Goal: Browse casually: Explore the website without a specific task or goal

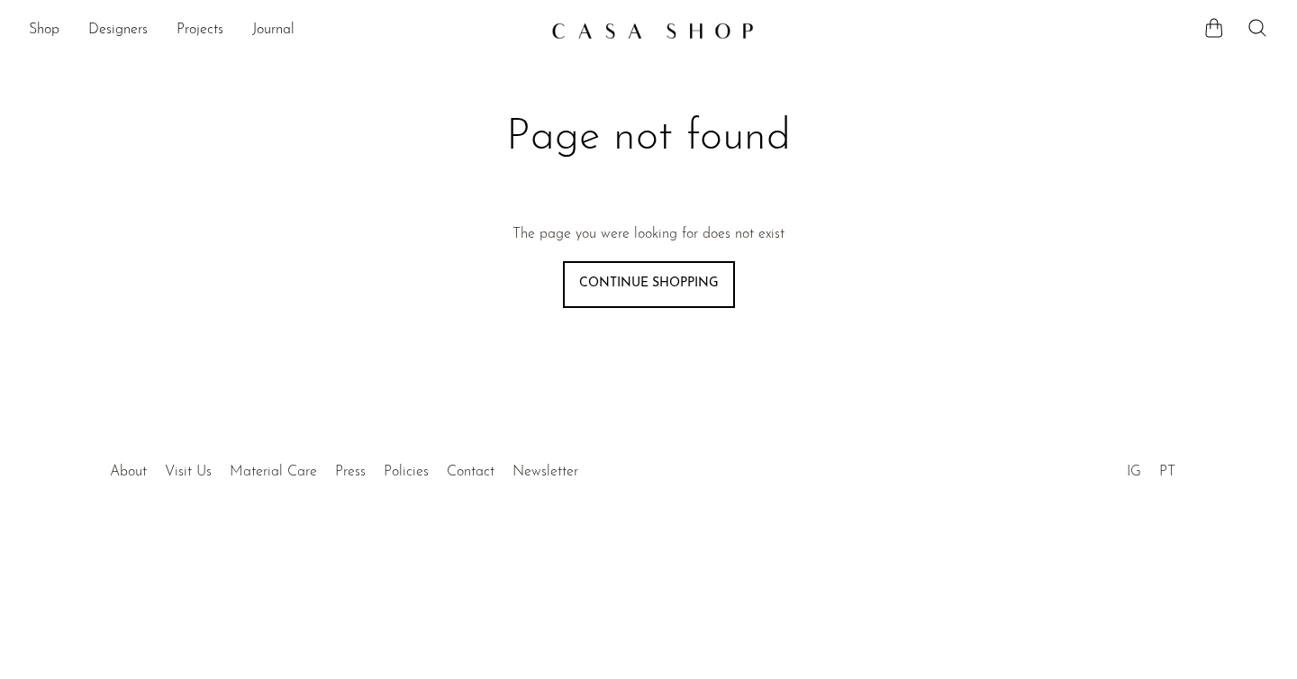
click at [63, 31] on ul "Shop Featured New Arrivals Bestsellers Coming Soon Jewelry Jewelry All Earrings…" at bounding box center [283, 30] width 508 height 31
click at [45, 31] on link "Shop" at bounding box center [44, 30] width 31 height 23
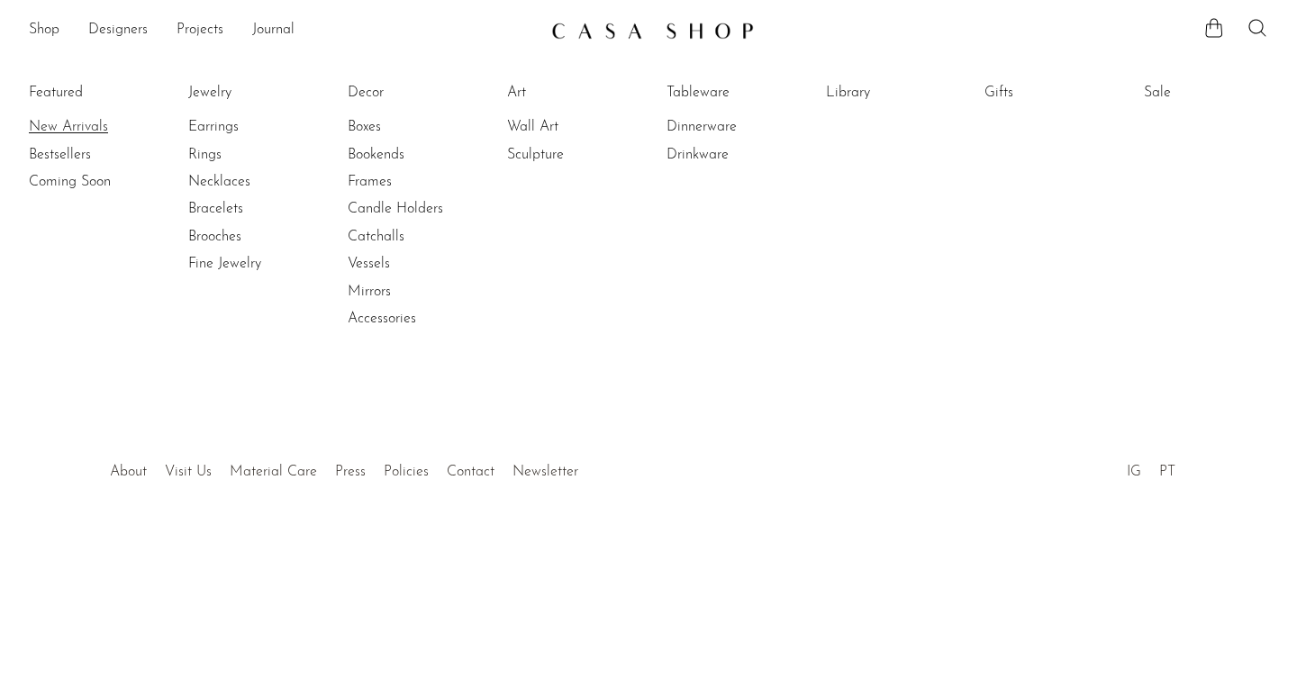
click at [66, 126] on link "New Arrivals" at bounding box center [96, 127] width 135 height 20
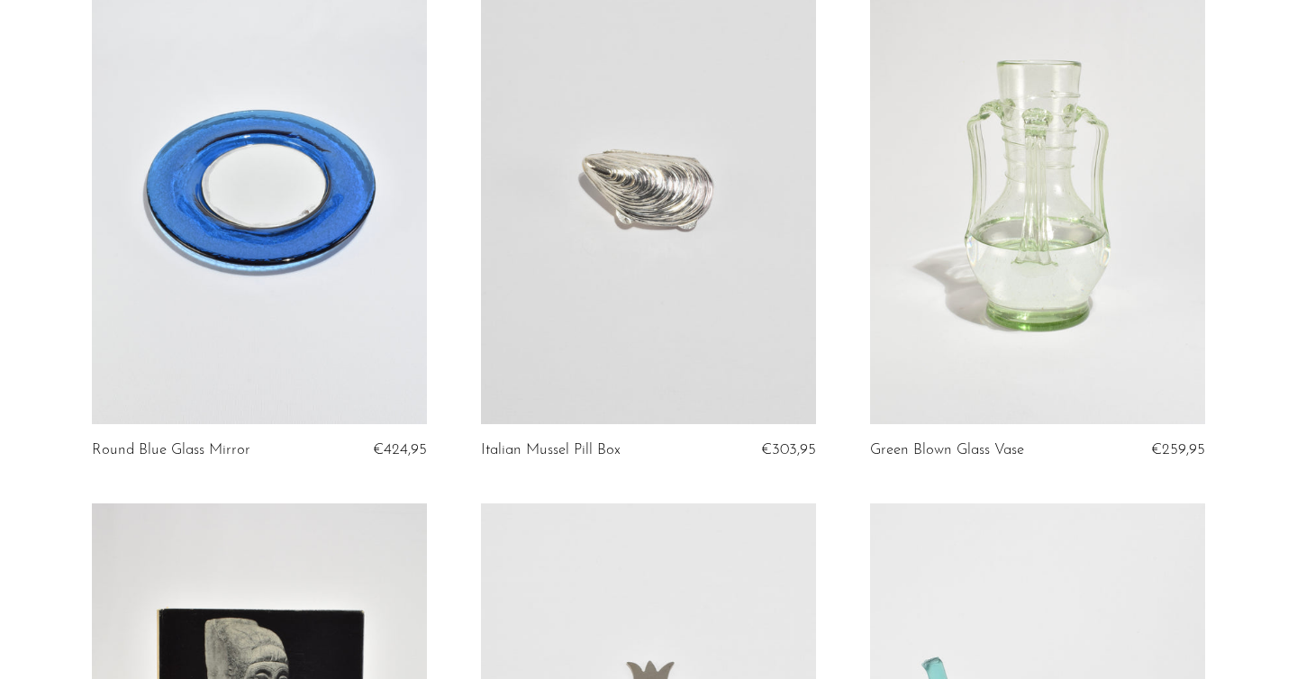
scroll to position [273, 0]
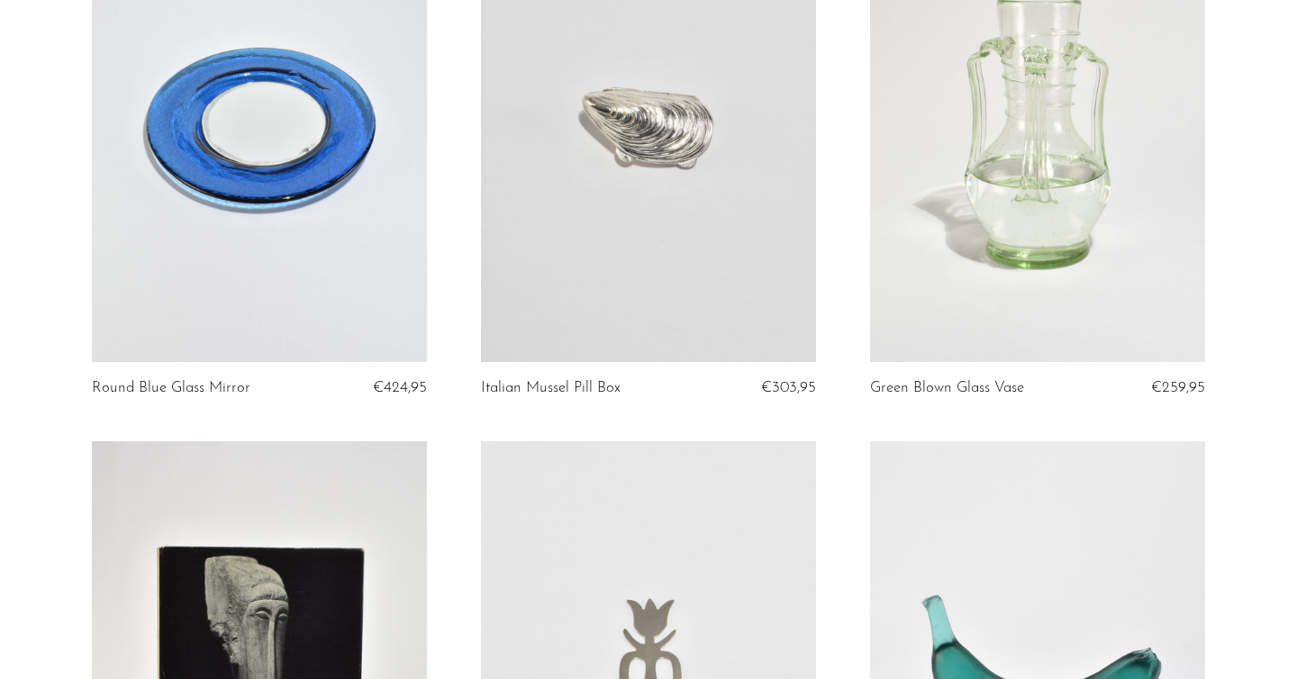
click at [261, 273] on link at bounding box center [259, 127] width 335 height 469
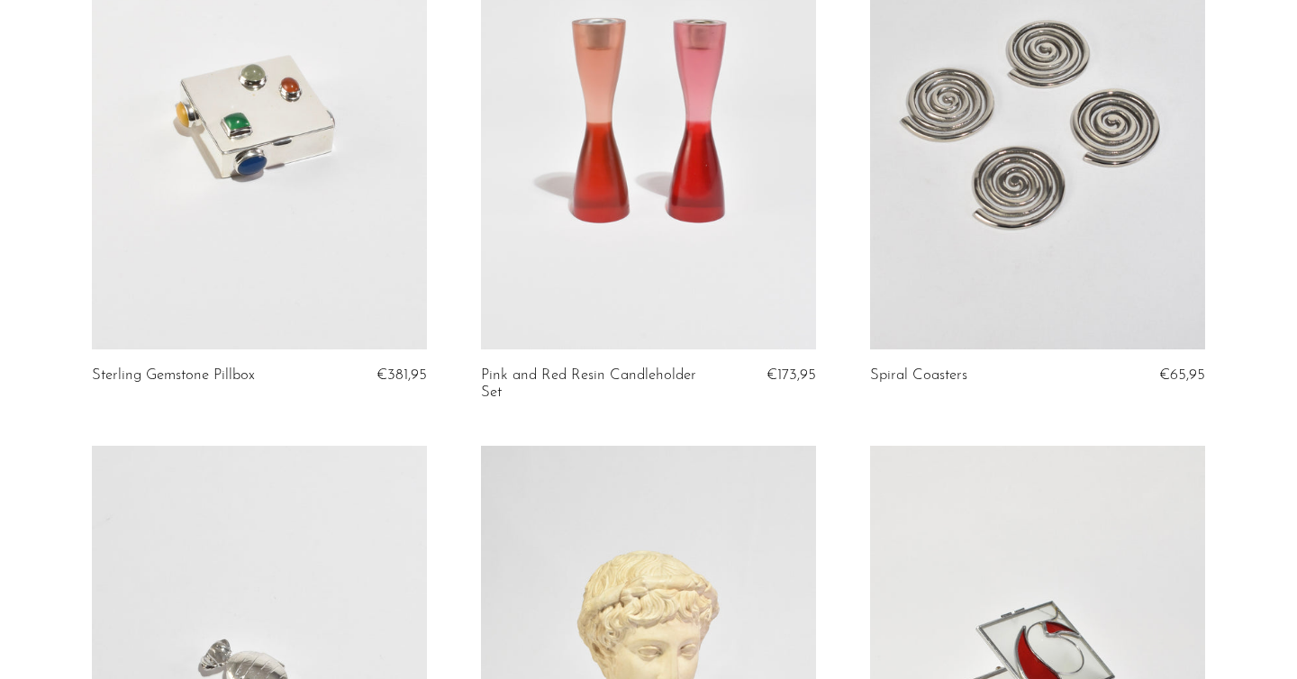
scroll to position [3585, 0]
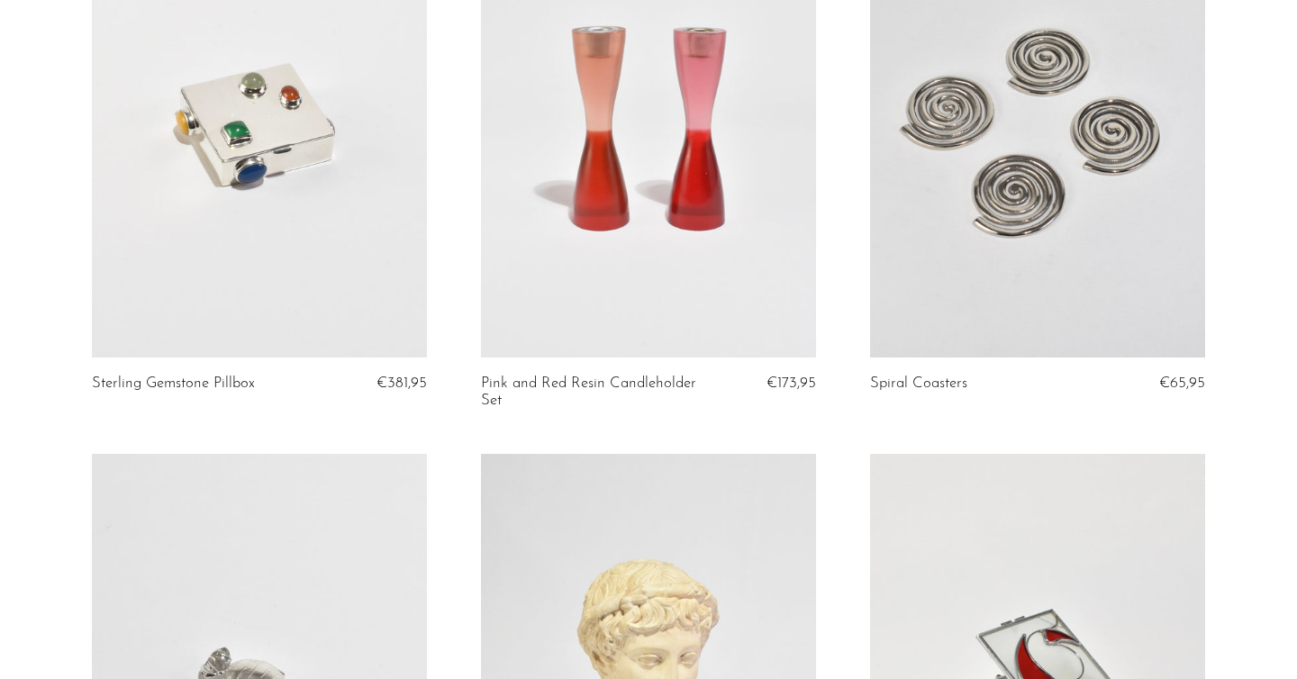
click at [638, 305] on link at bounding box center [648, 122] width 335 height 469
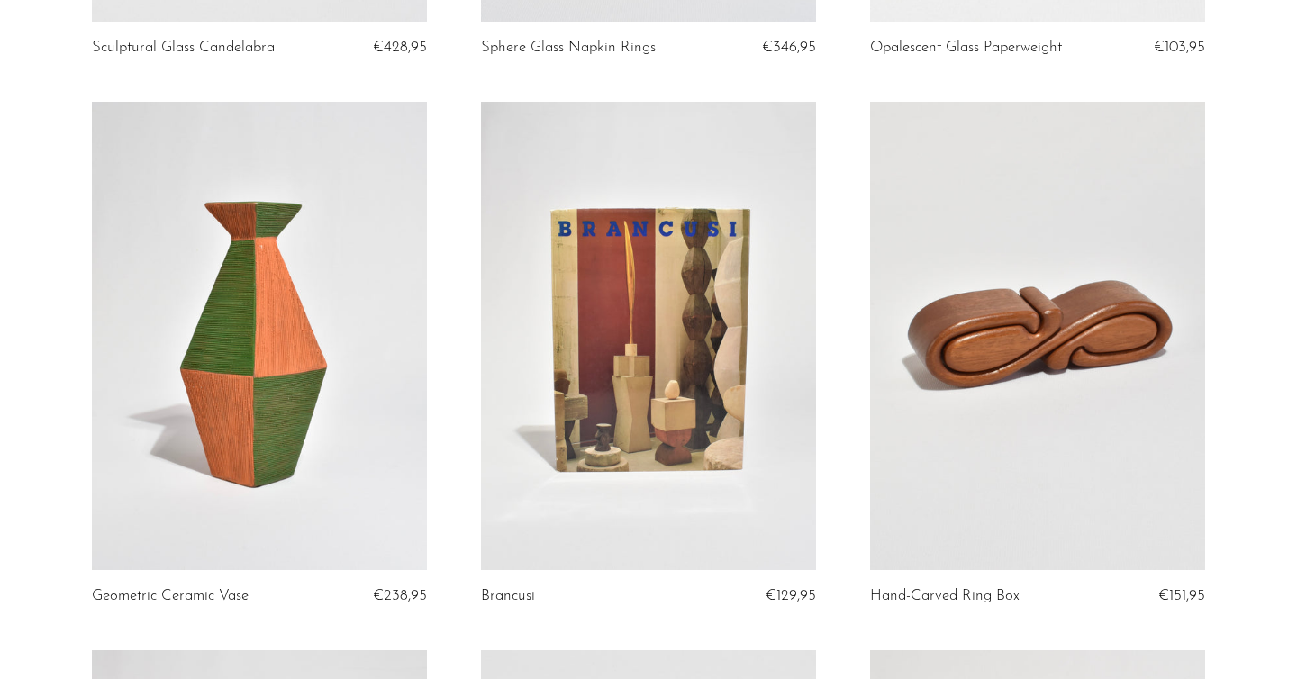
scroll to position [5036, 0]
click at [218, 386] on link at bounding box center [259, 335] width 335 height 469
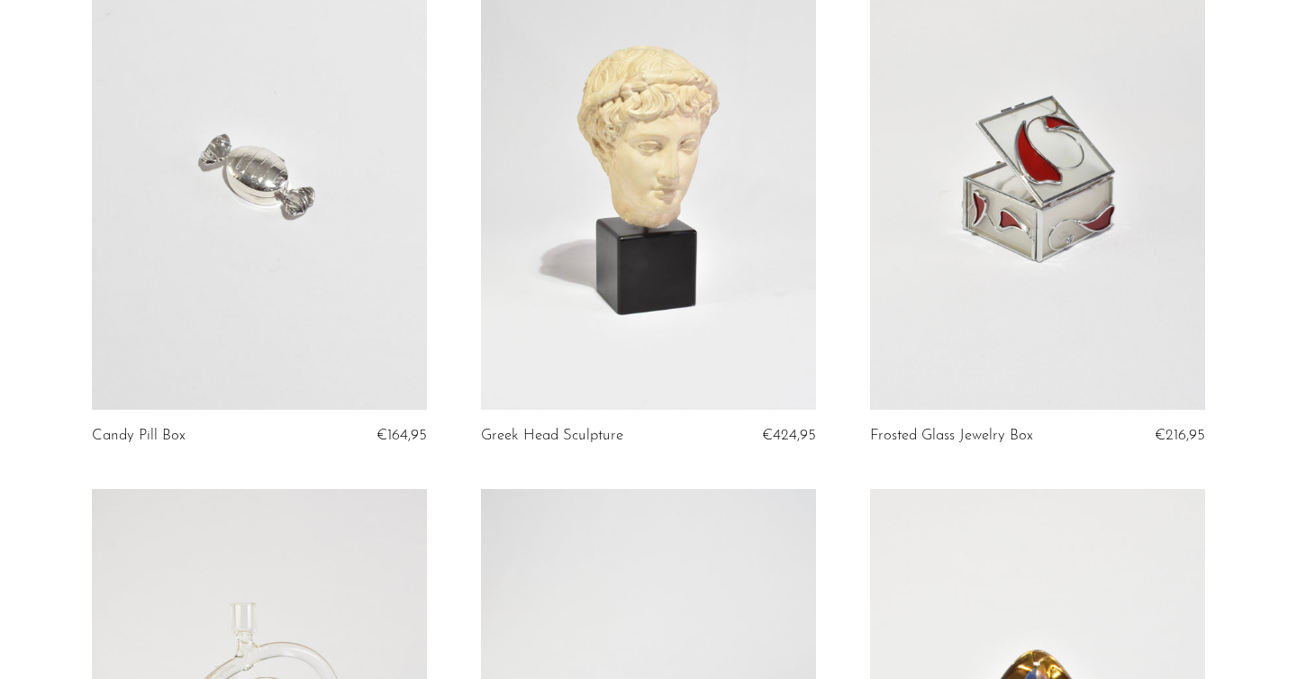
scroll to position [4096, 0]
click at [681, 259] on link at bounding box center [648, 176] width 335 height 469
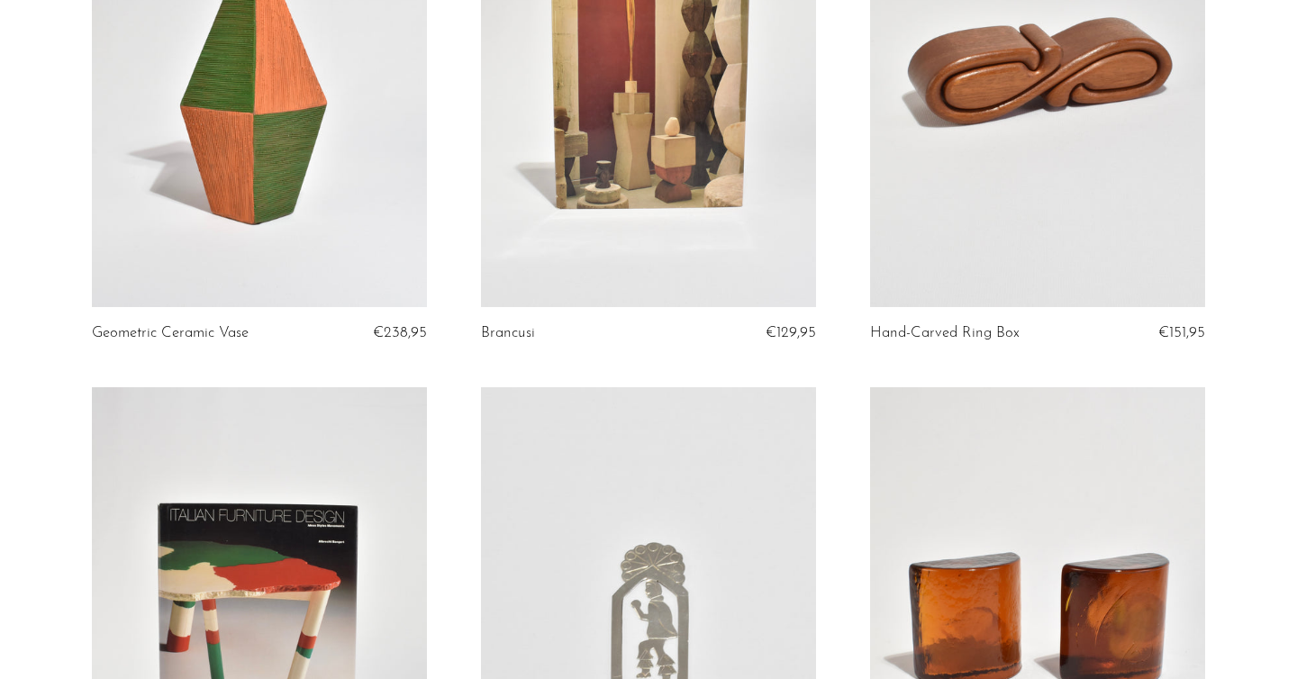
scroll to position [5277, 0]
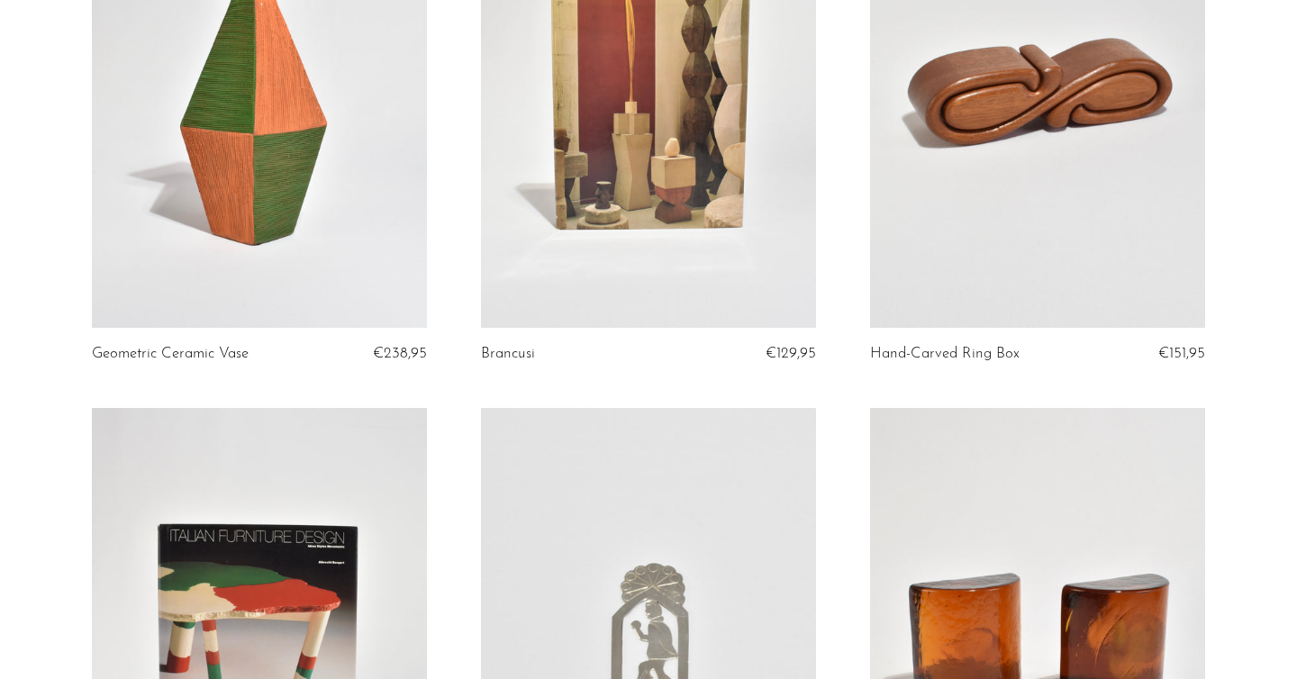
click at [658, 185] on link at bounding box center [648, 94] width 335 height 469
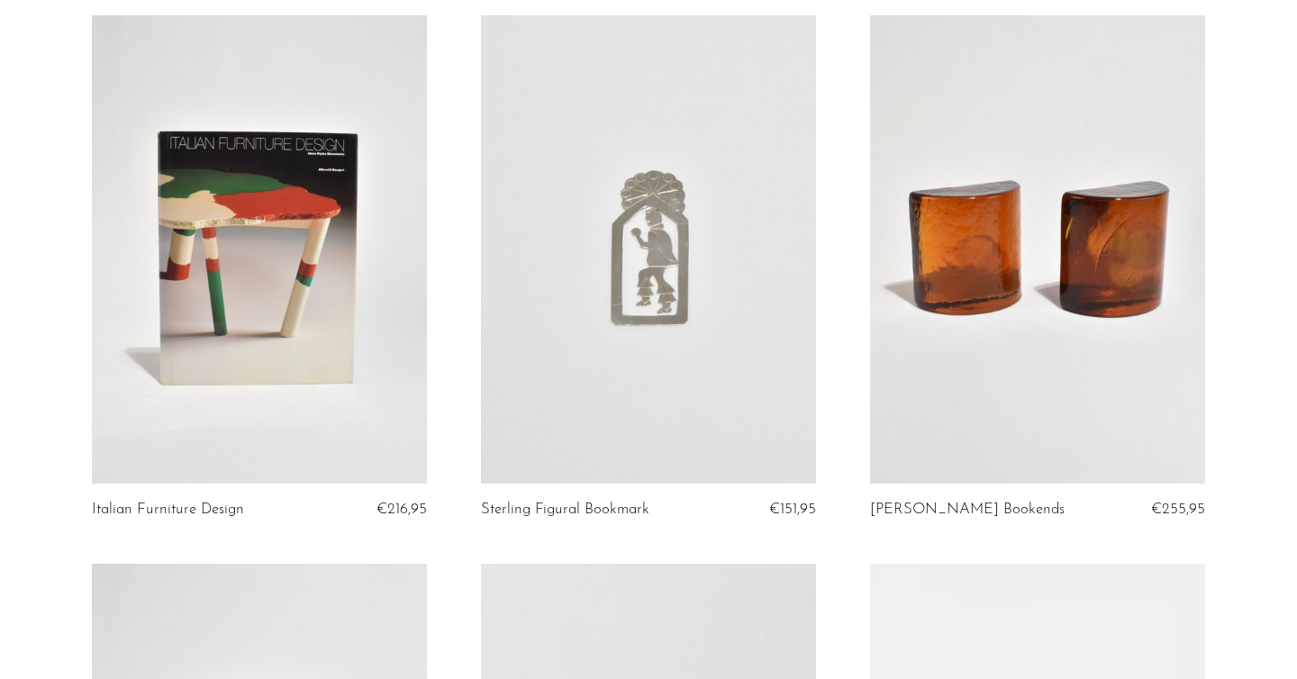
scroll to position [5673, 0]
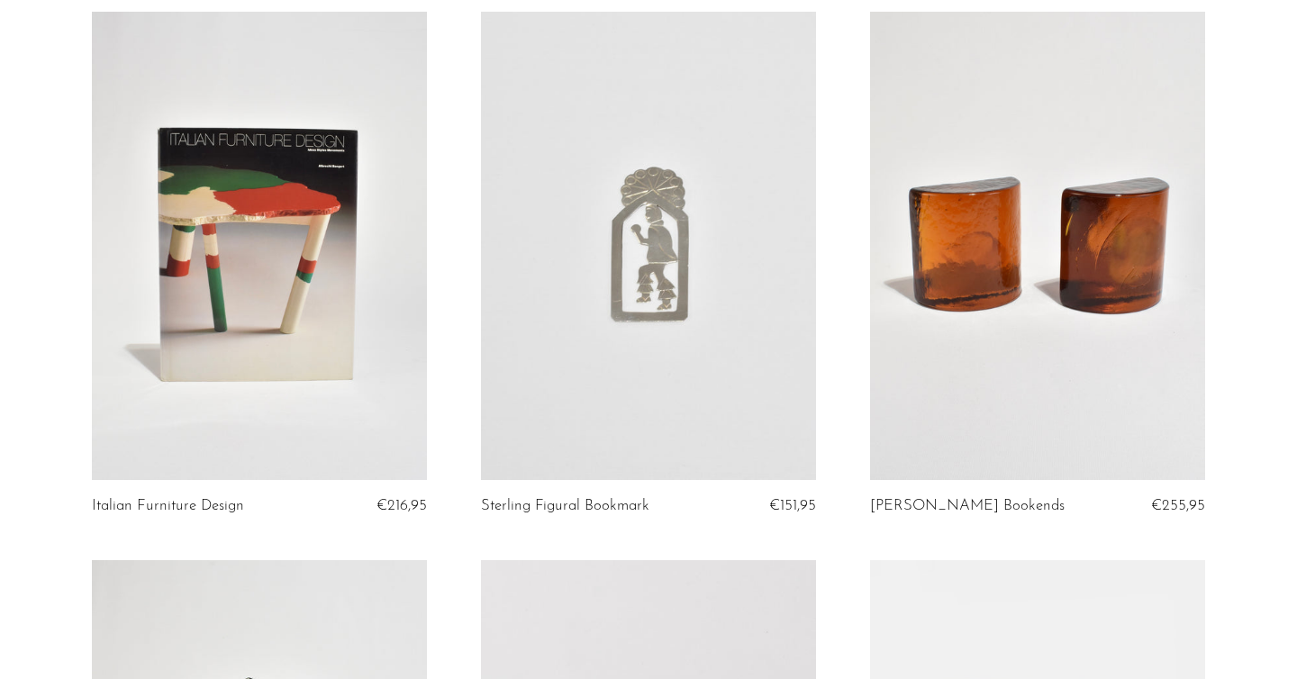
click at [1002, 240] on link at bounding box center [1037, 246] width 335 height 469
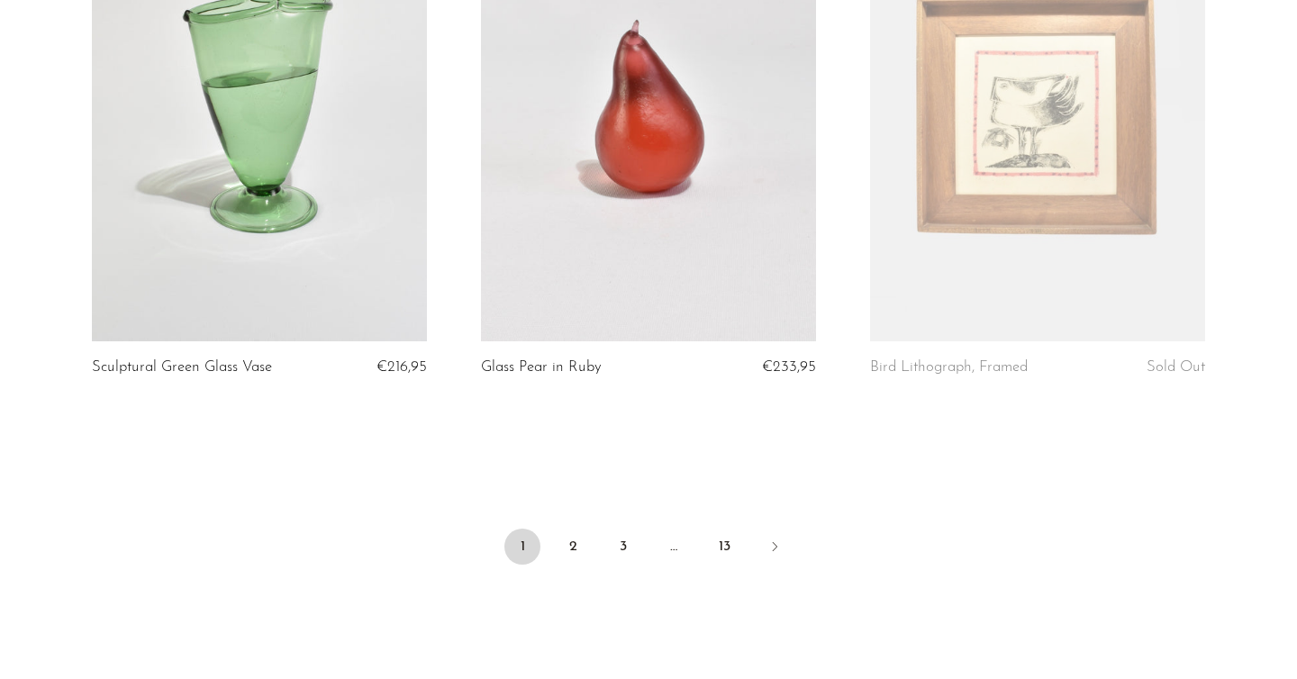
scroll to position [6374, 0]
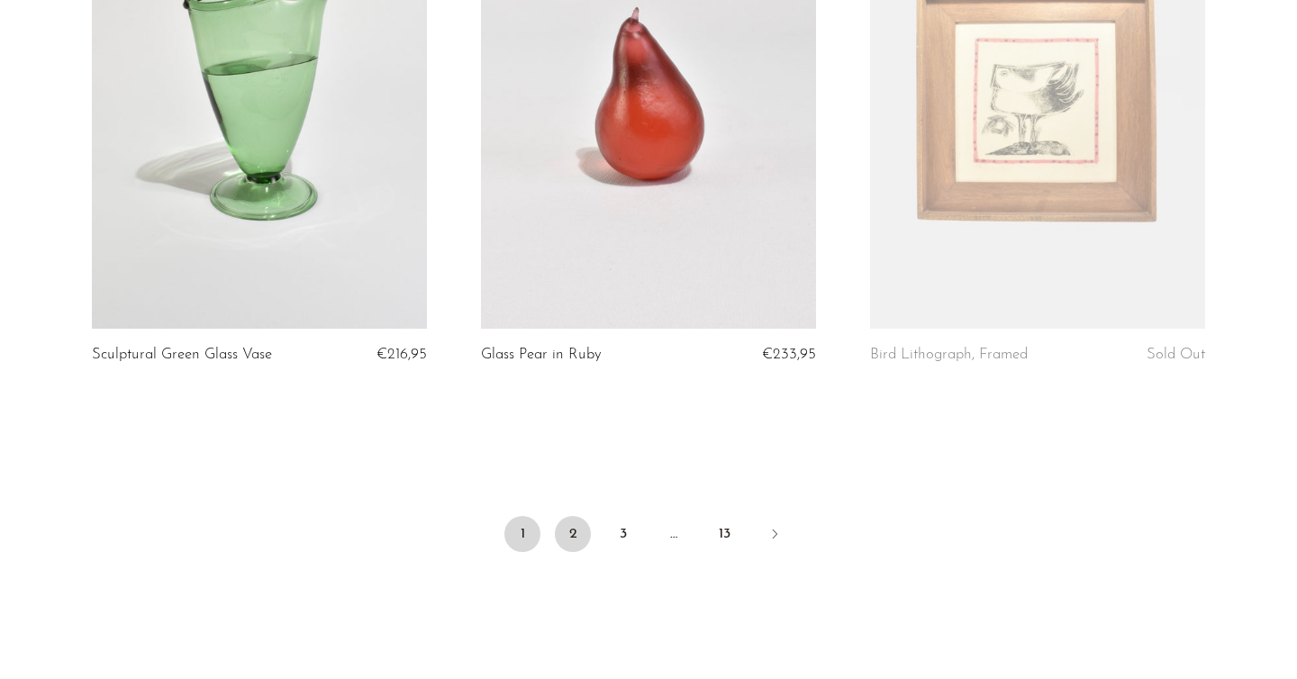
click at [566, 538] on link "2" at bounding box center [573, 534] width 36 height 36
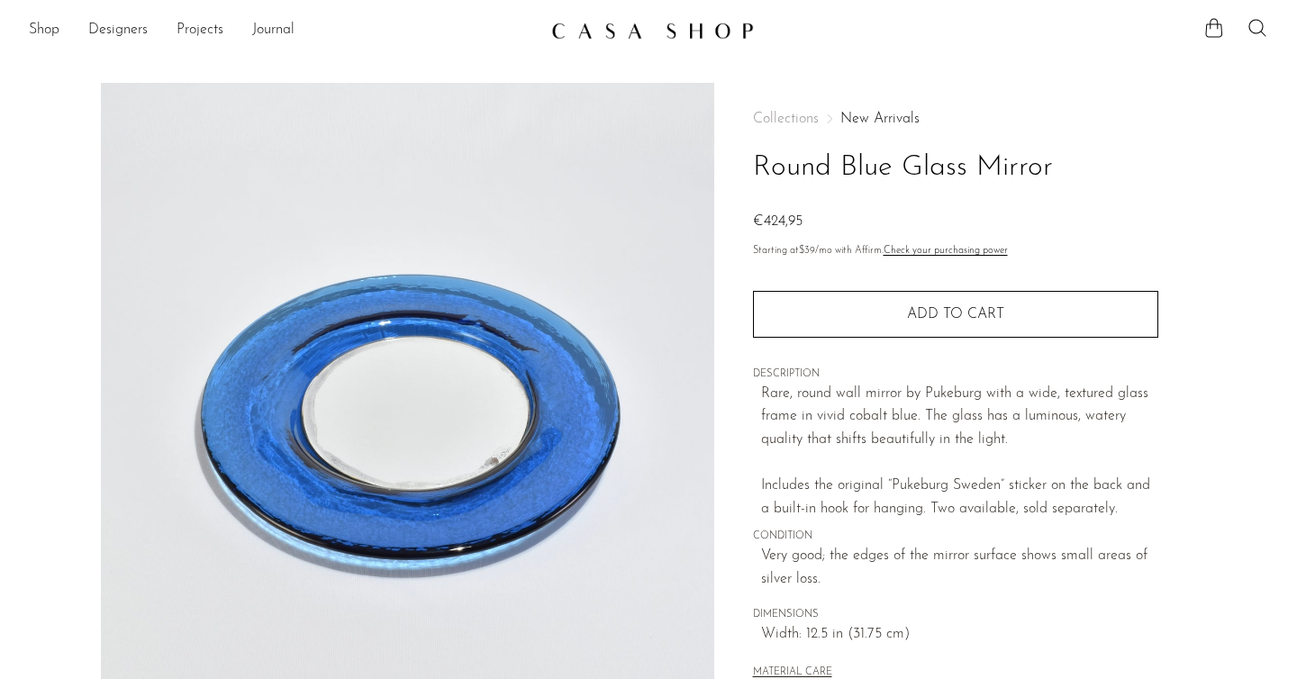
scroll to position [128, 0]
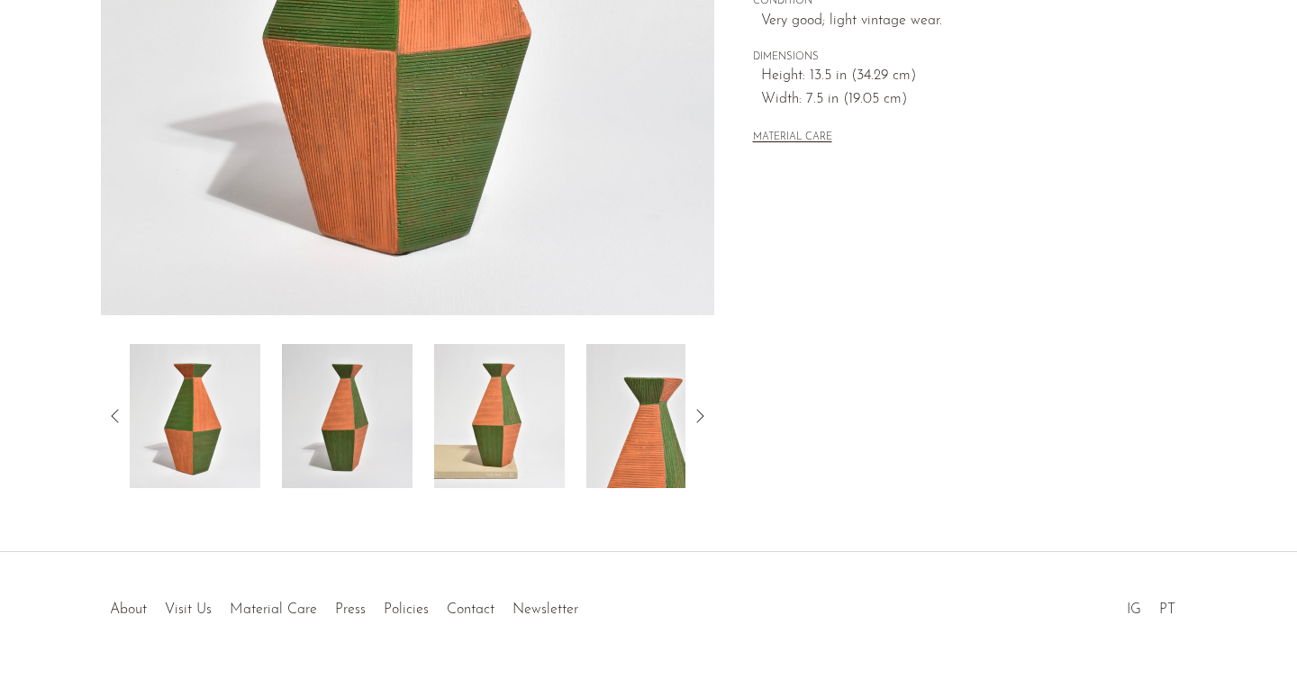
scroll to position [493, 0]
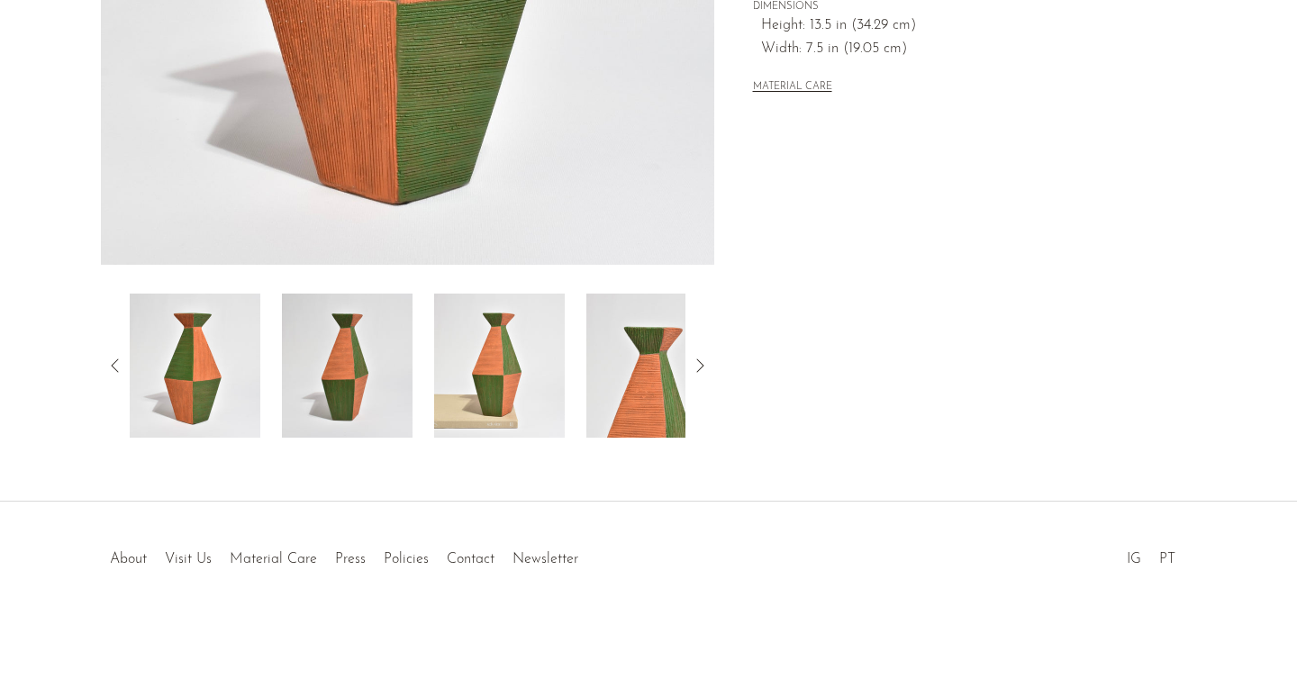
click at [373, 356] on img at bounding box center [347, 366] width 131 height 144
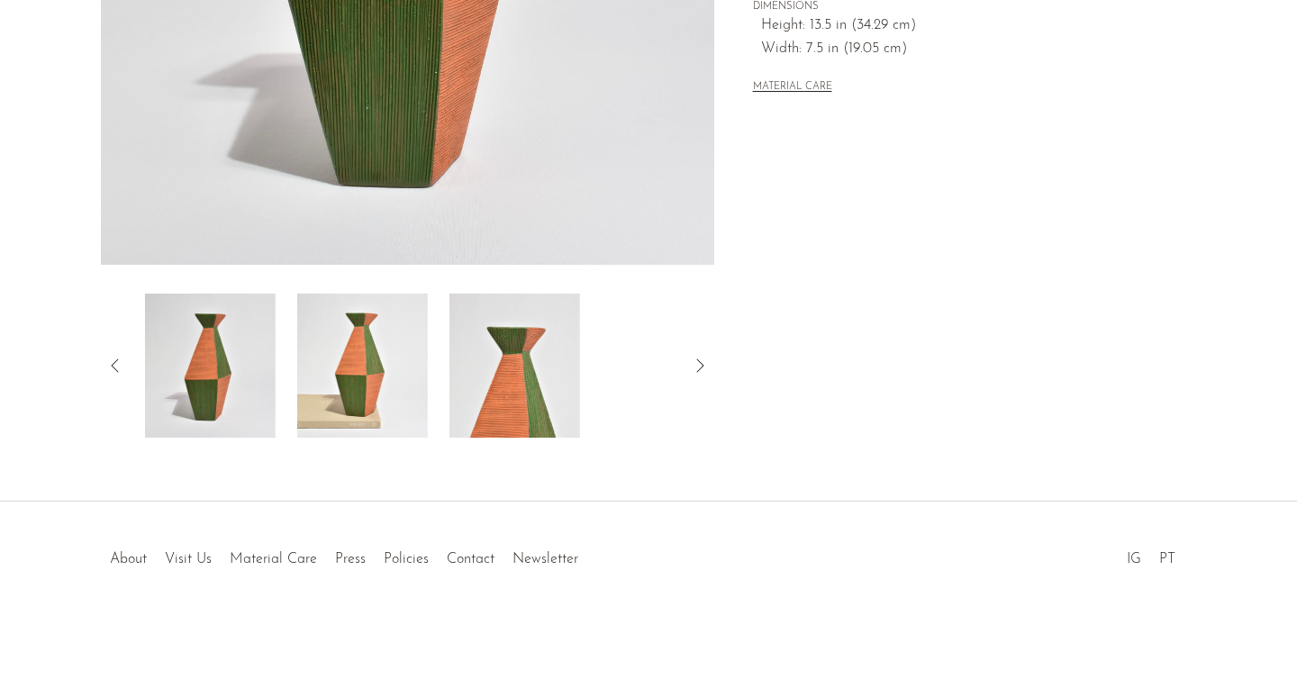
click at [475, 351] on img at bounding box center [514, 366] width 131 height 144
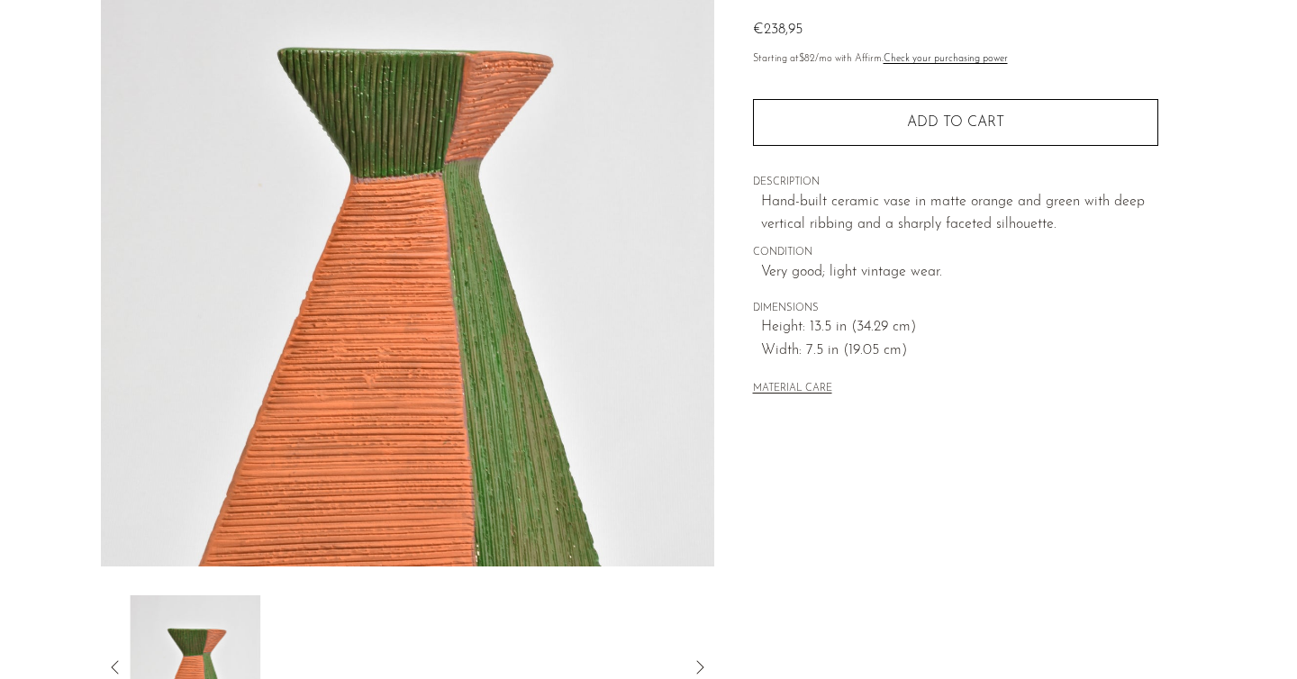
scroll to position [215, 0]
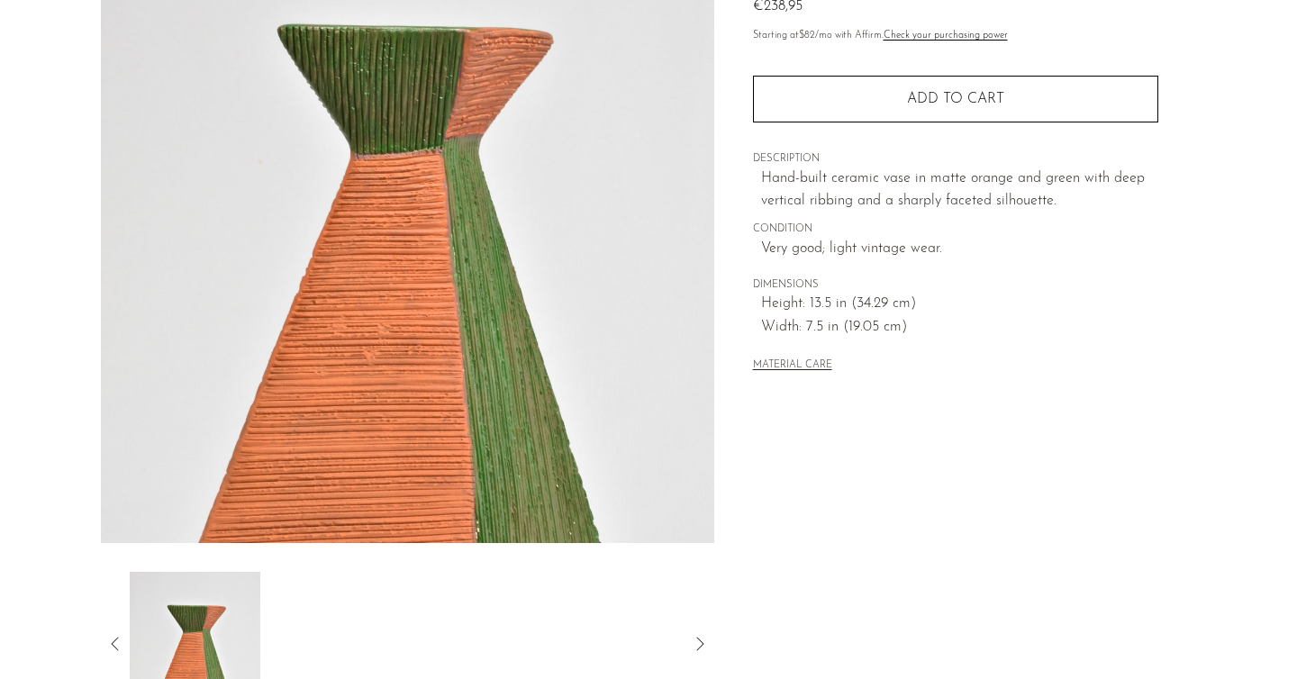
click at [178, 650] on img at bounding box center [195, 644] width 131 height 144
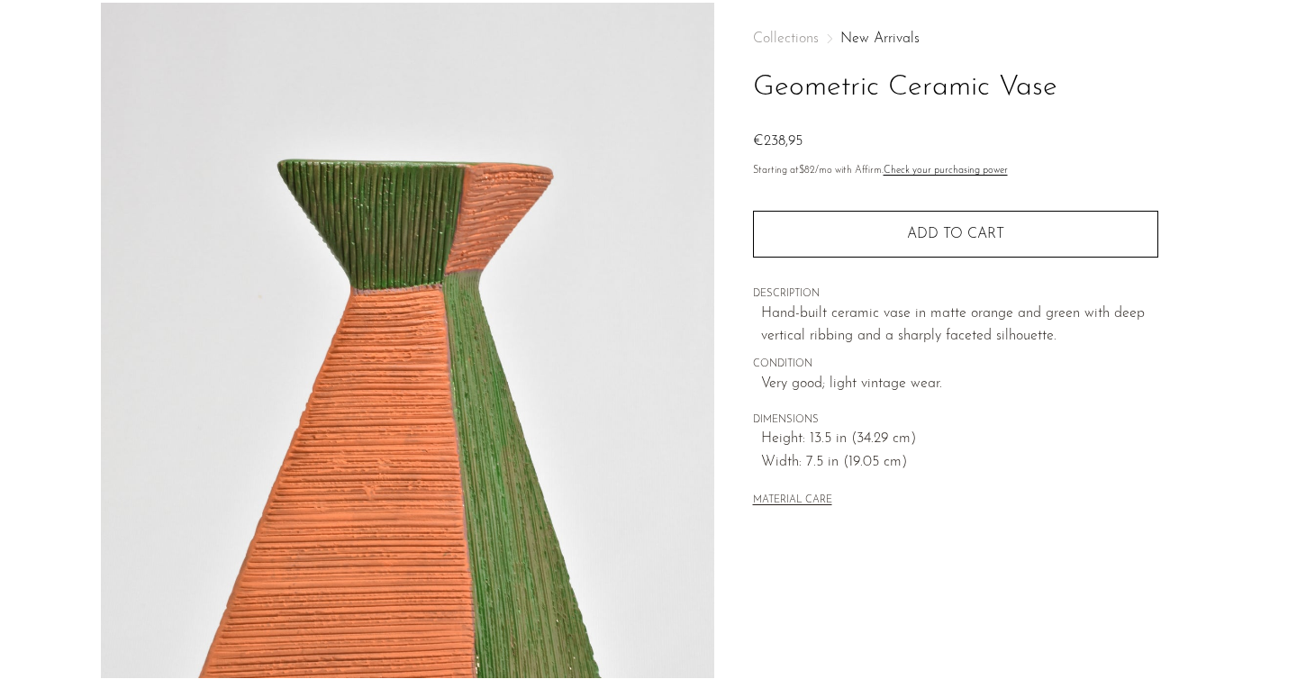
scroll to position [0, 0]
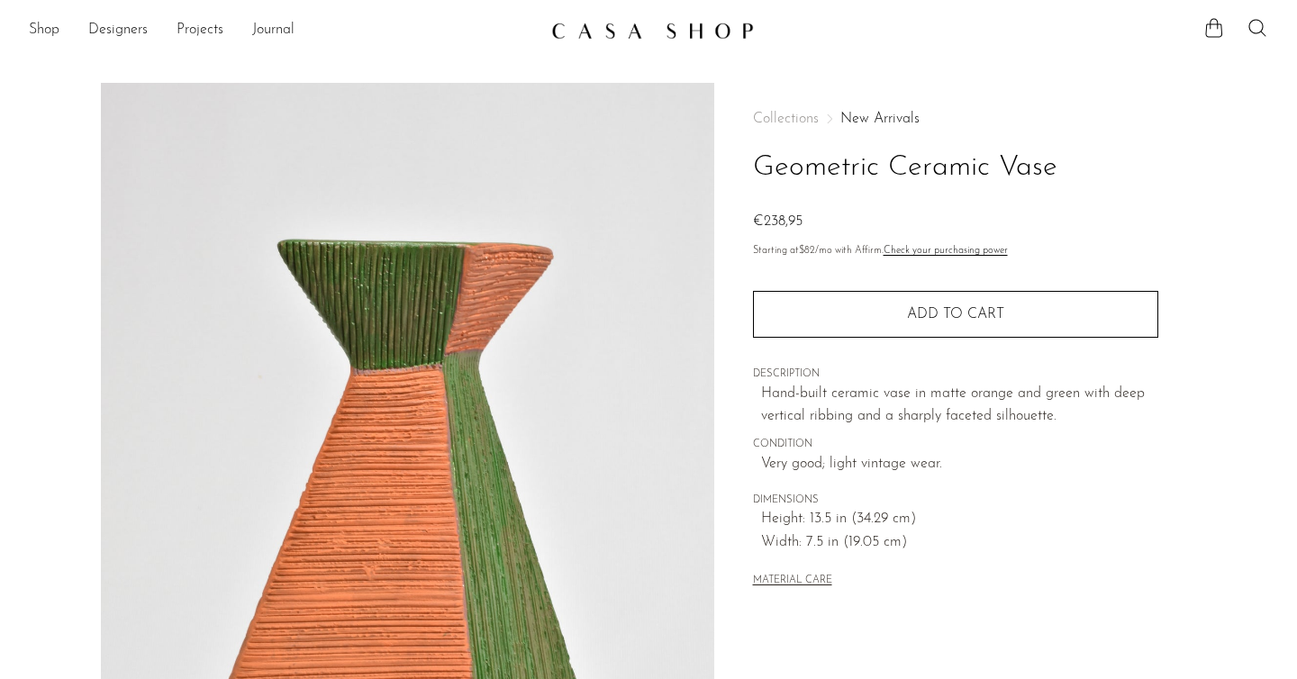
click at [338, 371] on img at bounding box center [407, 420] width 613 height 675
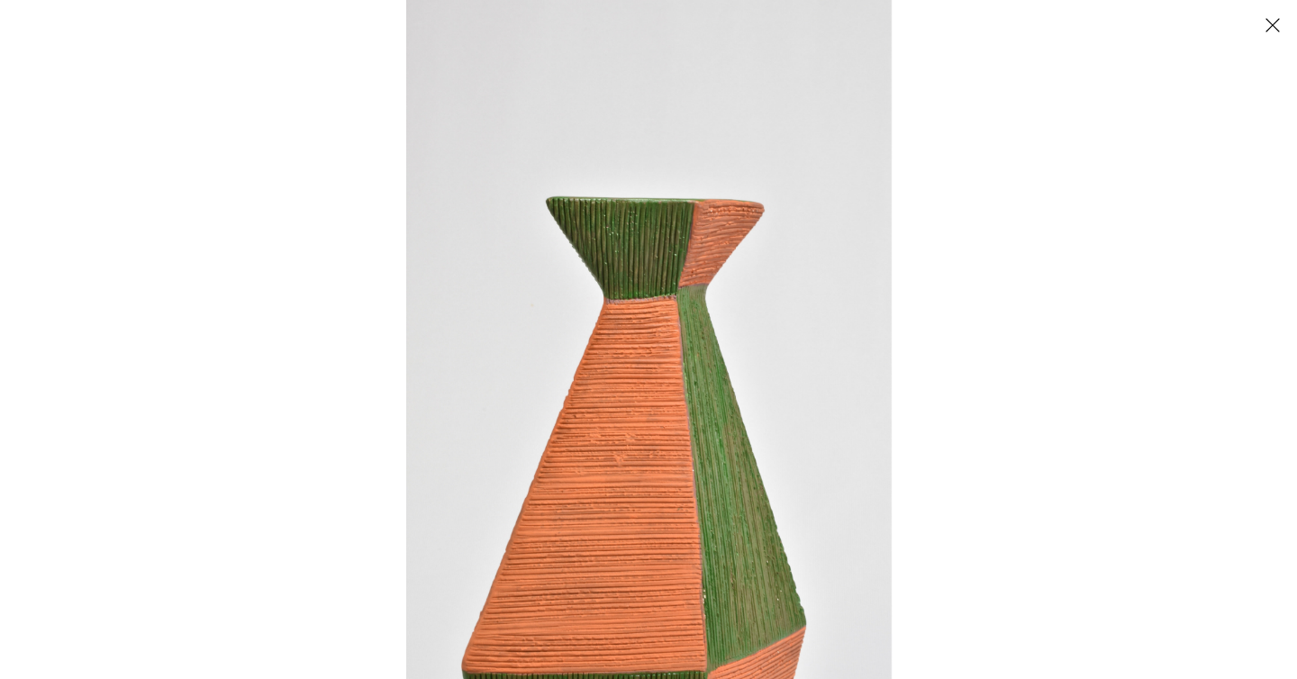
click at [1280, 23] on button "Close" at bounding box center [1272, 25] width 32 height 32
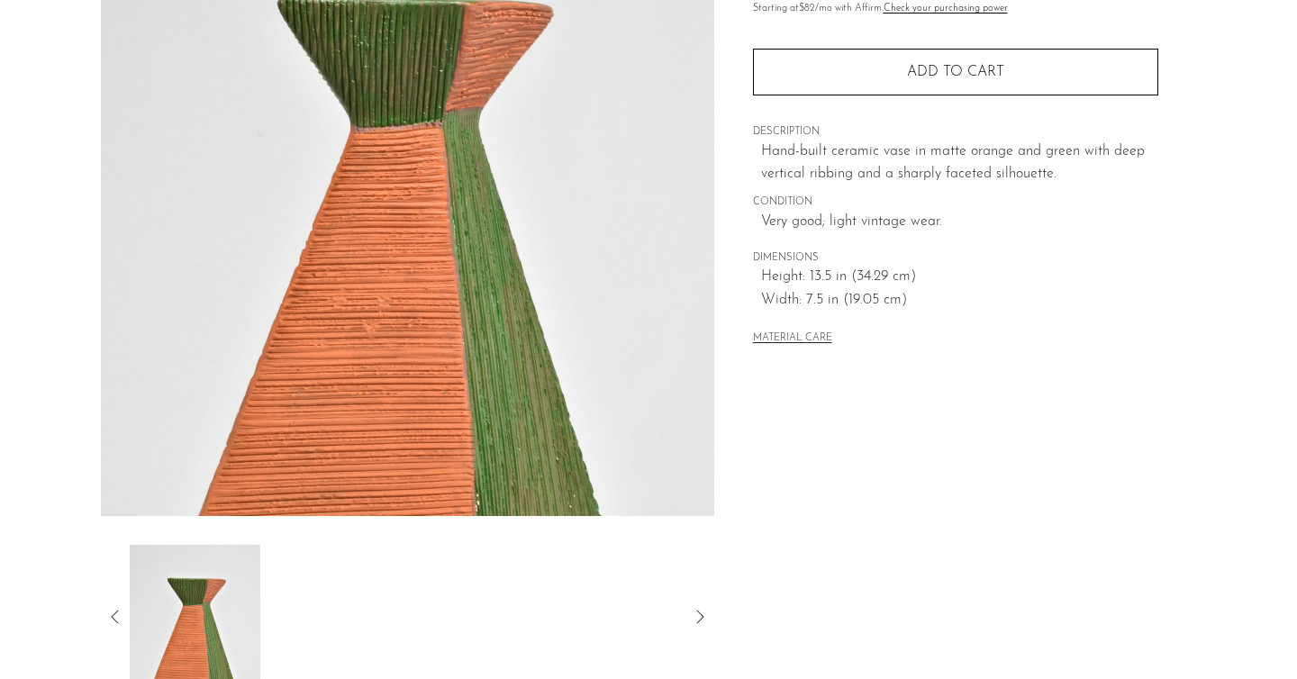
scroll to position [493, 0]
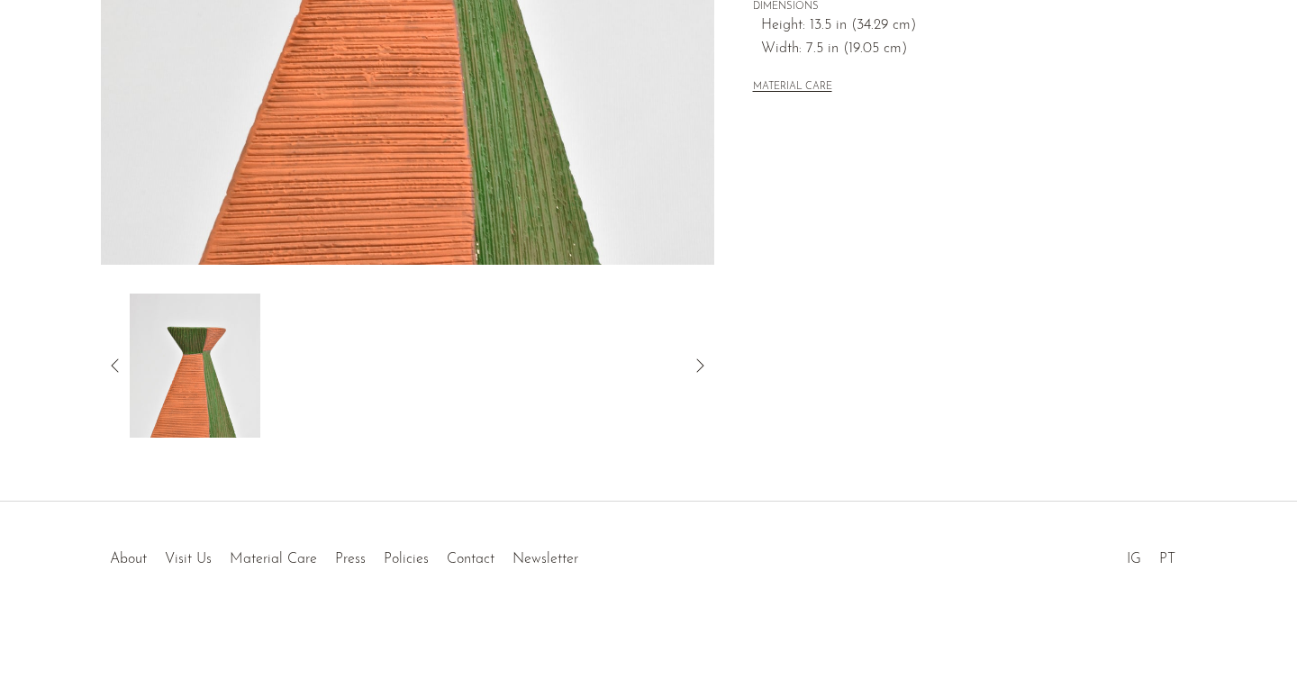
click at [106, 371] on icon at bounding box center [115, 366] width 22 height 22
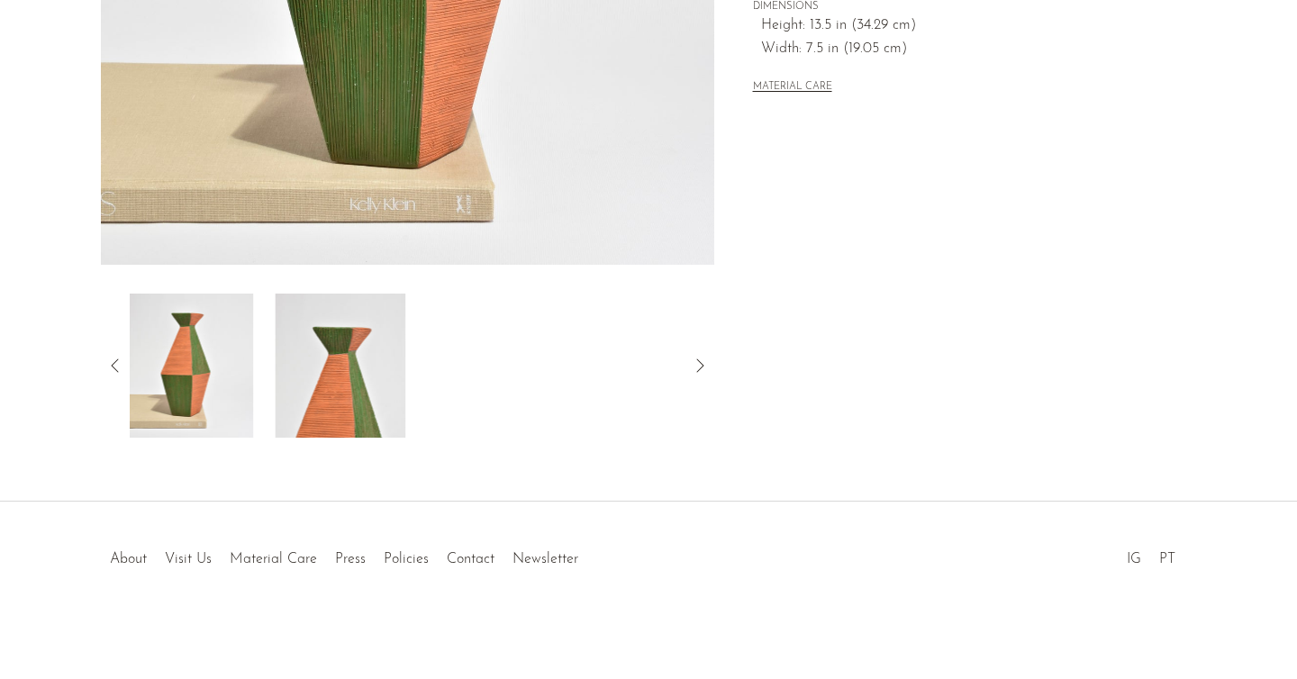
click at [121, 358] on icon at bounding box center [115, 366] width 22 height 22
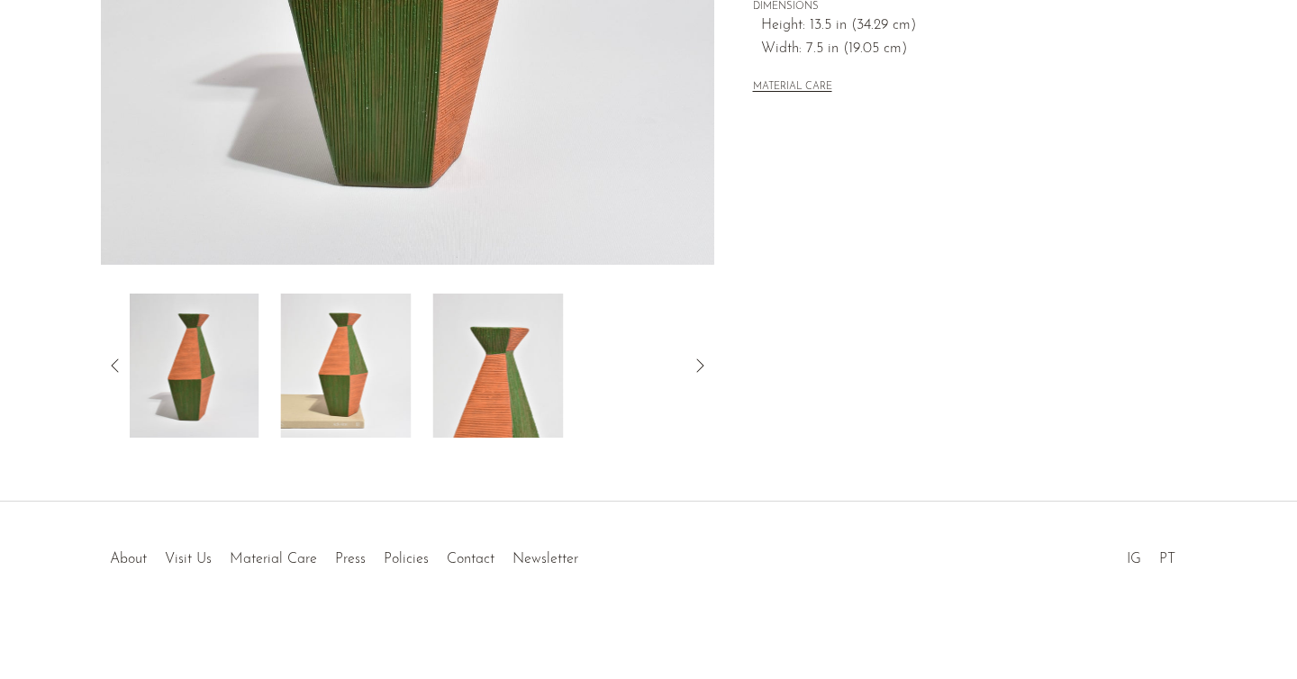
click at [333, 376] on img at bounding box center [345, 366] width 131 height 144
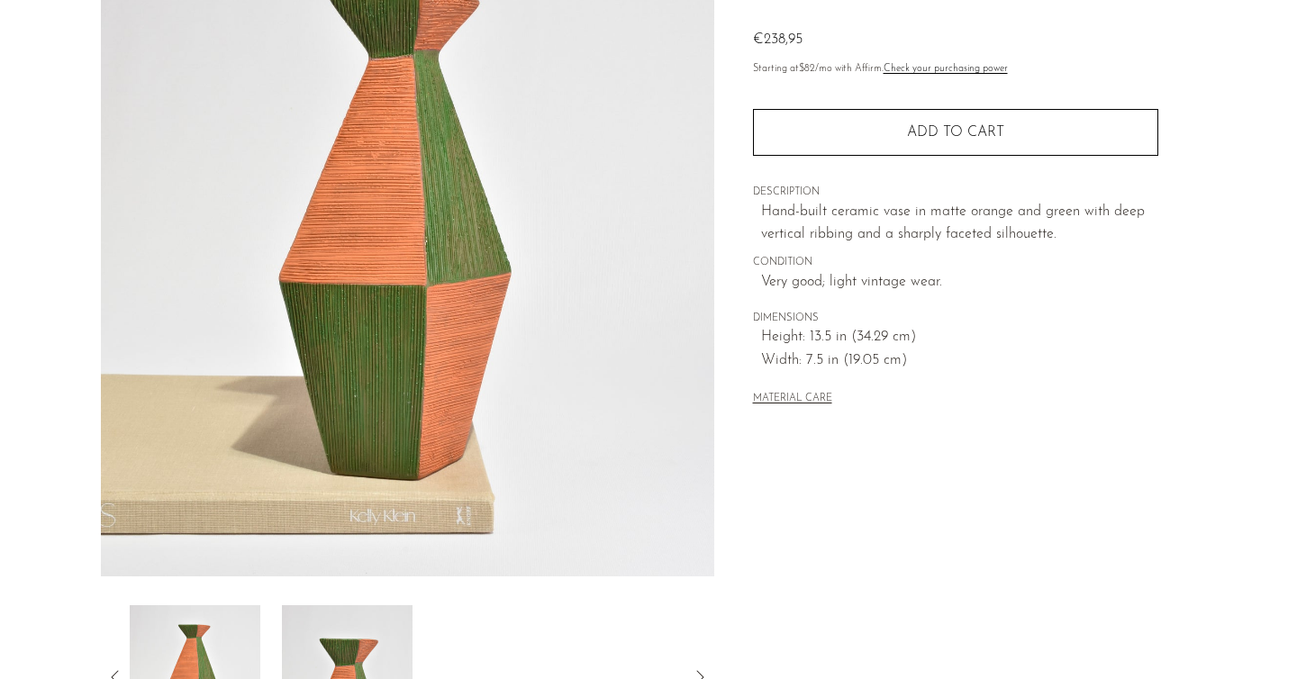
scroll to position [108, 0]
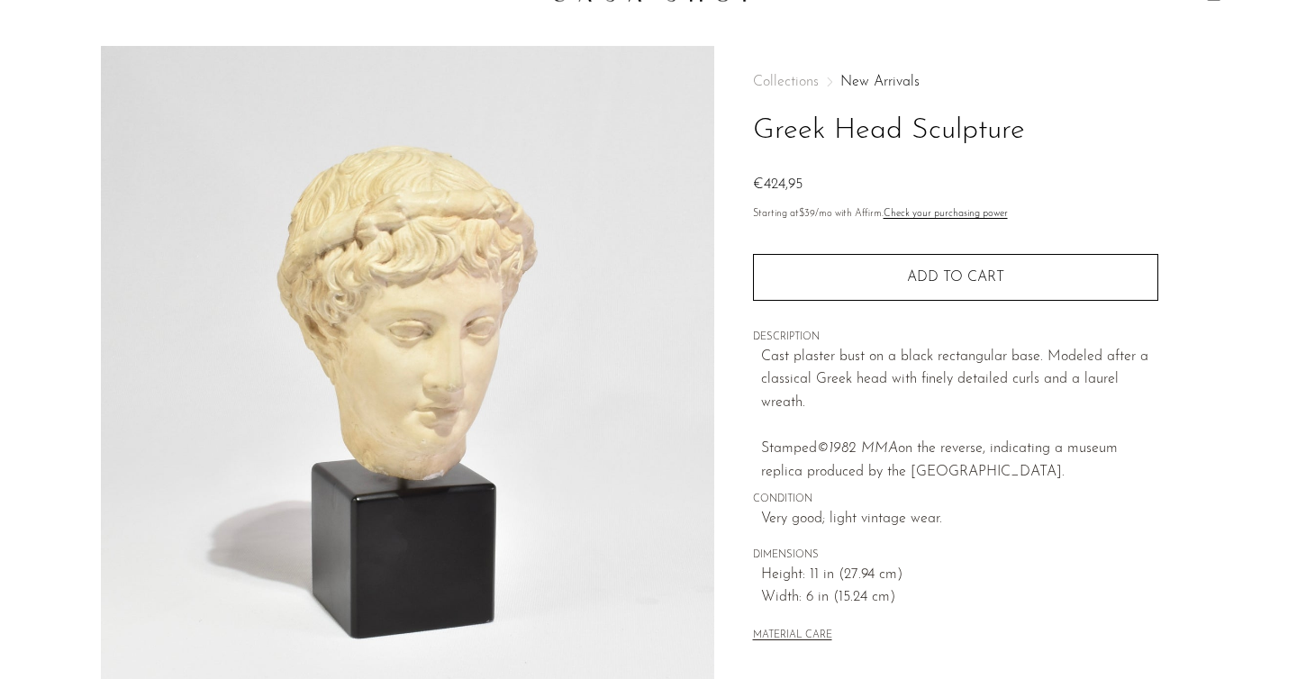
scroll to position [38, 0]
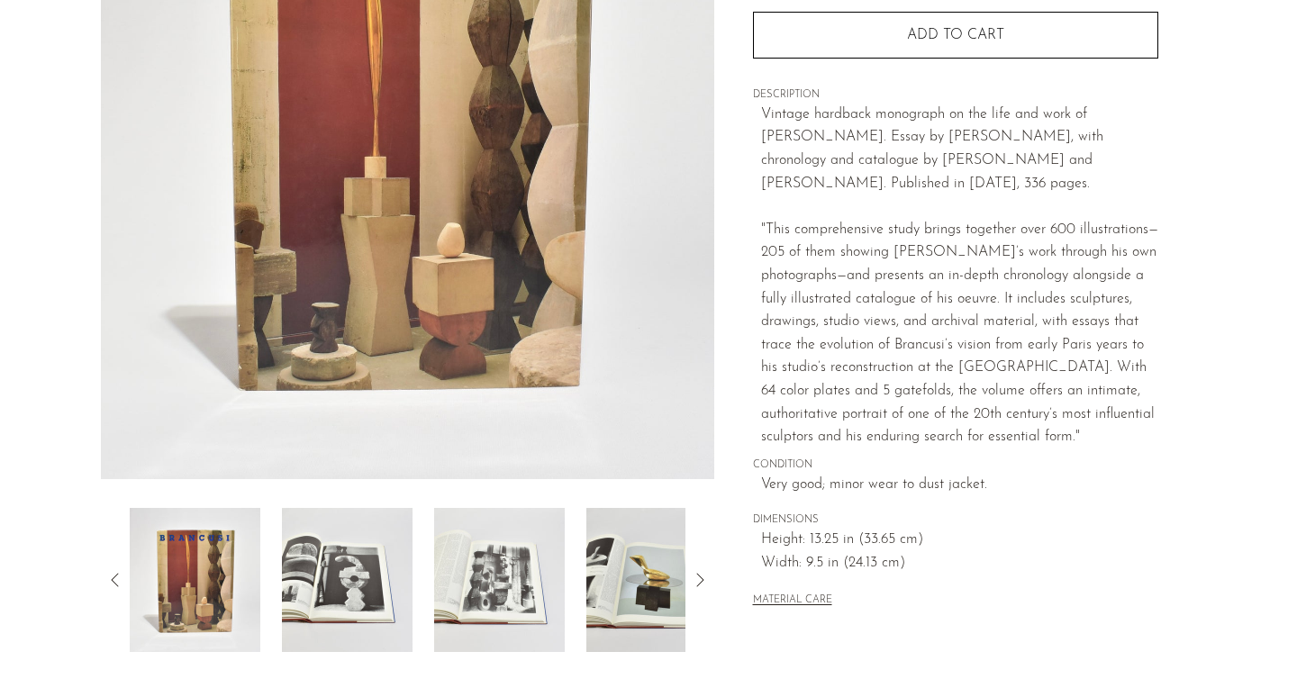
scroll to position [308, 0]
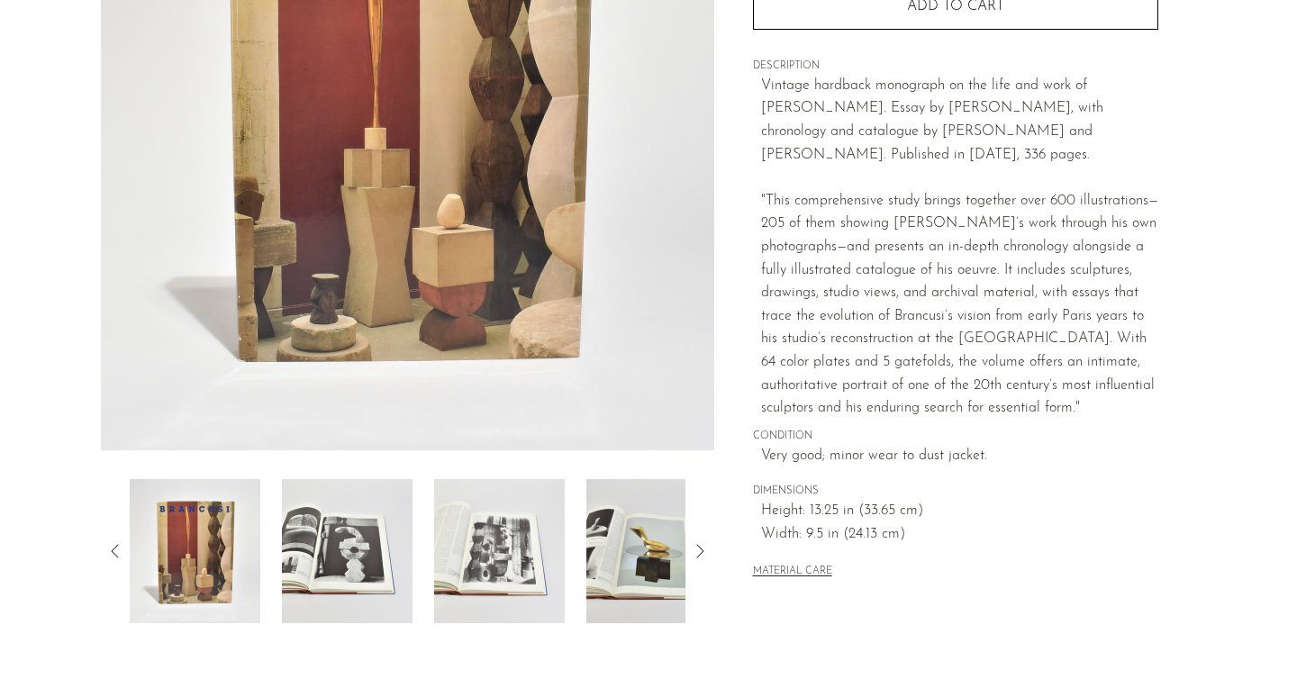
click at [312, 561] on img at bounding box center [347, 551] width 131 height 144
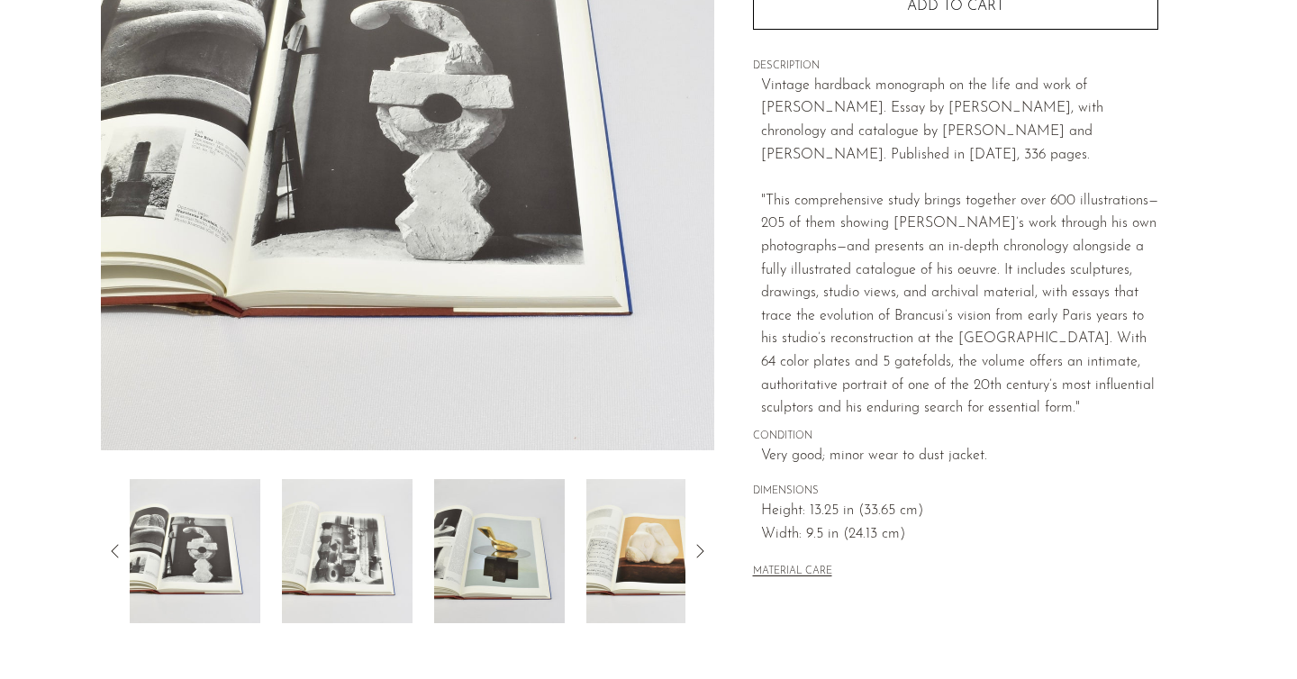
scroll to position [241, 0]
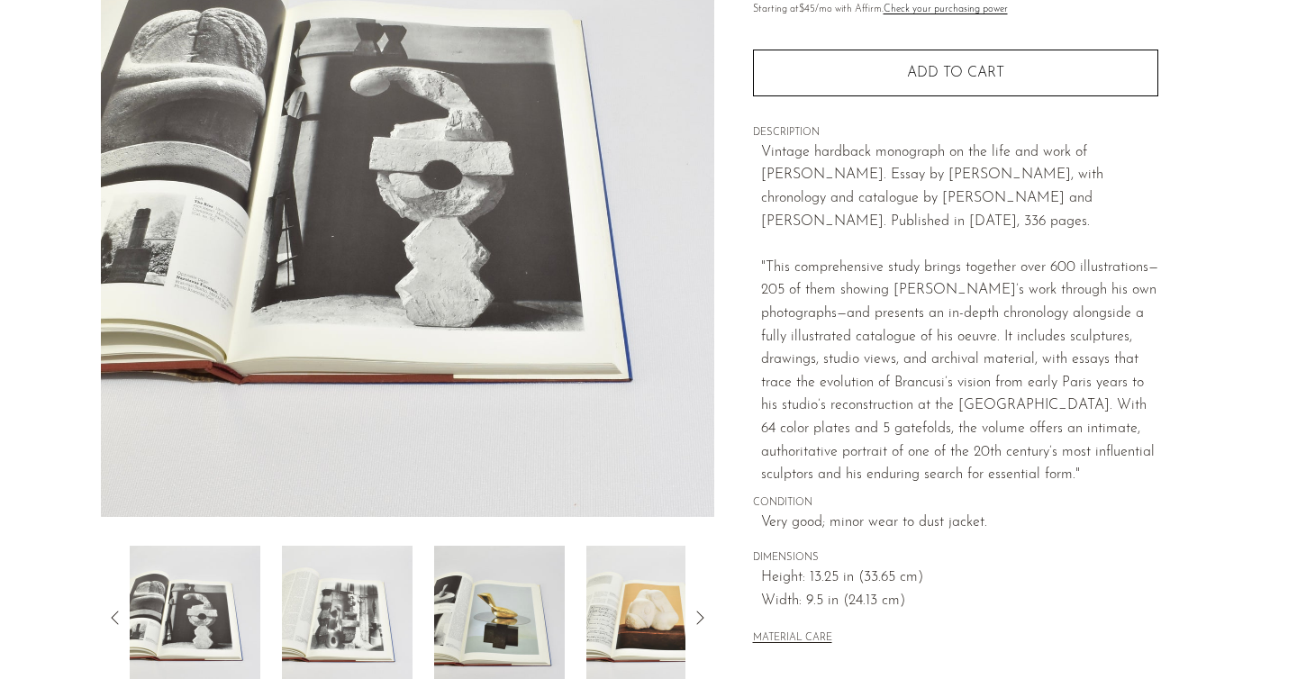
click at [348, 612] on img at bounding box center [347, 618] width 131 height 144
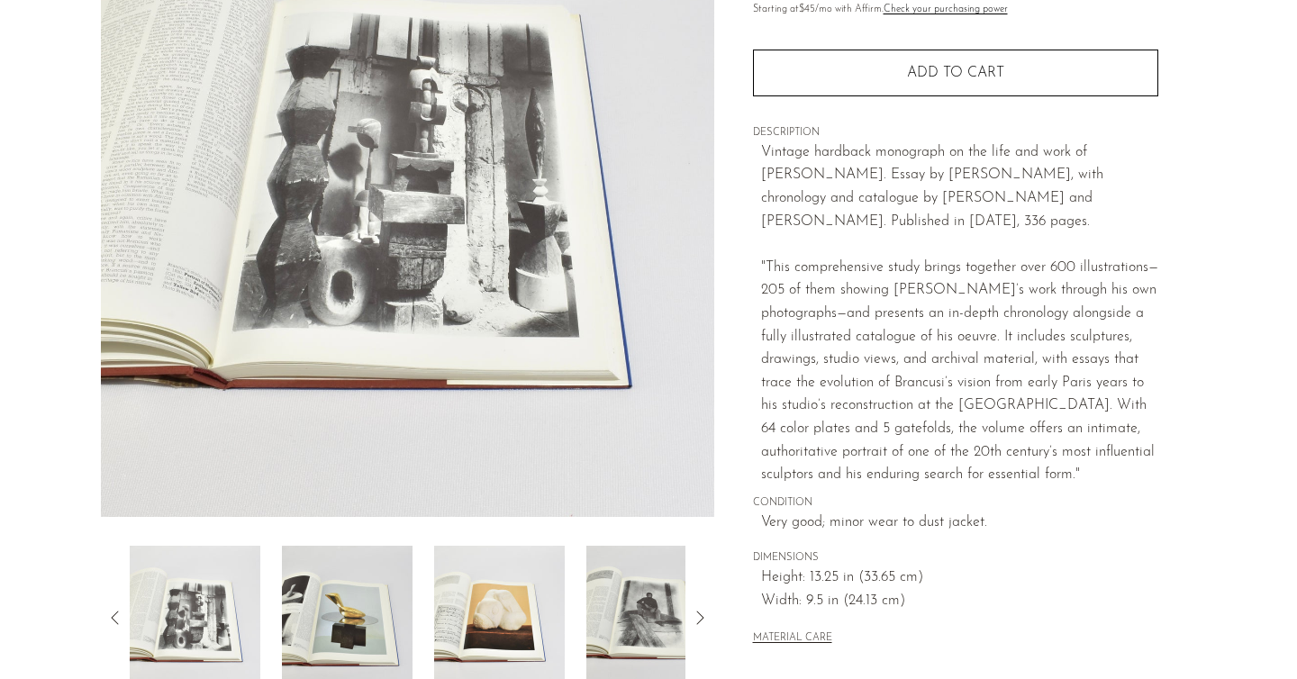
click at [427, 628] on div at bounding box center [408, 618] width 556 height 144
click at [466, 620] on img at bounding box center [499, 618] width 131 height 144
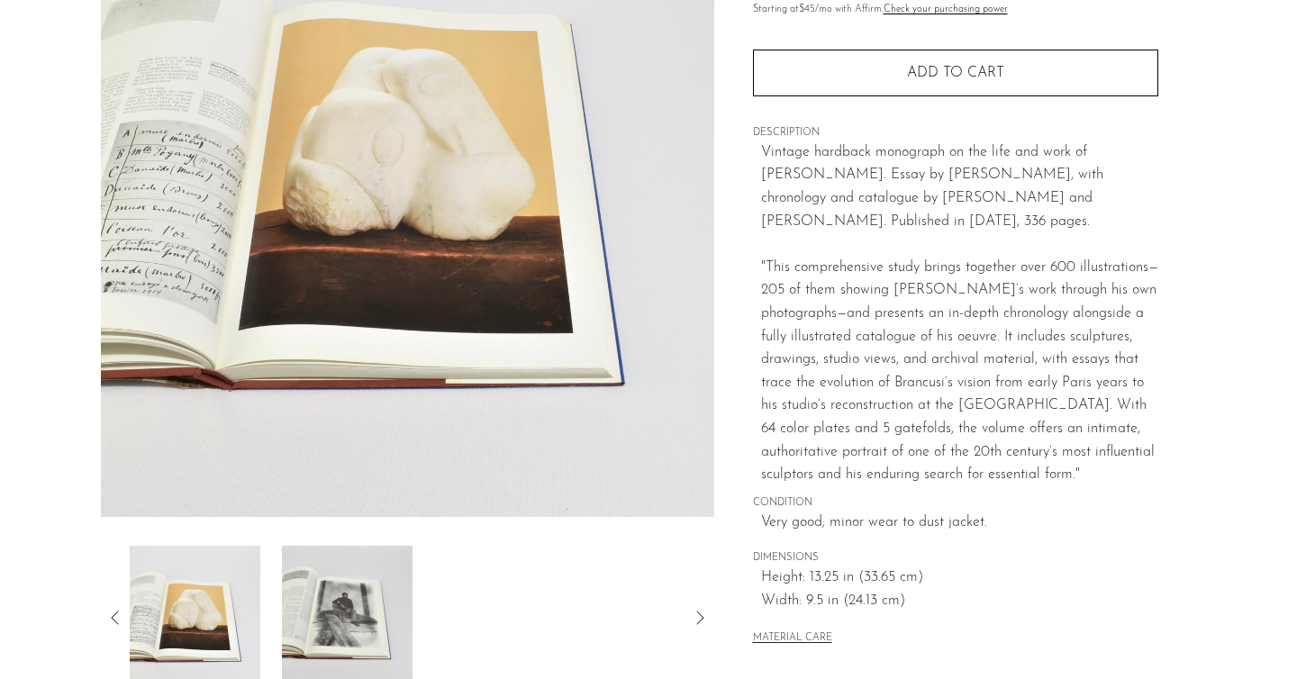
click at [370, 611] on img at bounding box center [347, 618] width 131 height 144
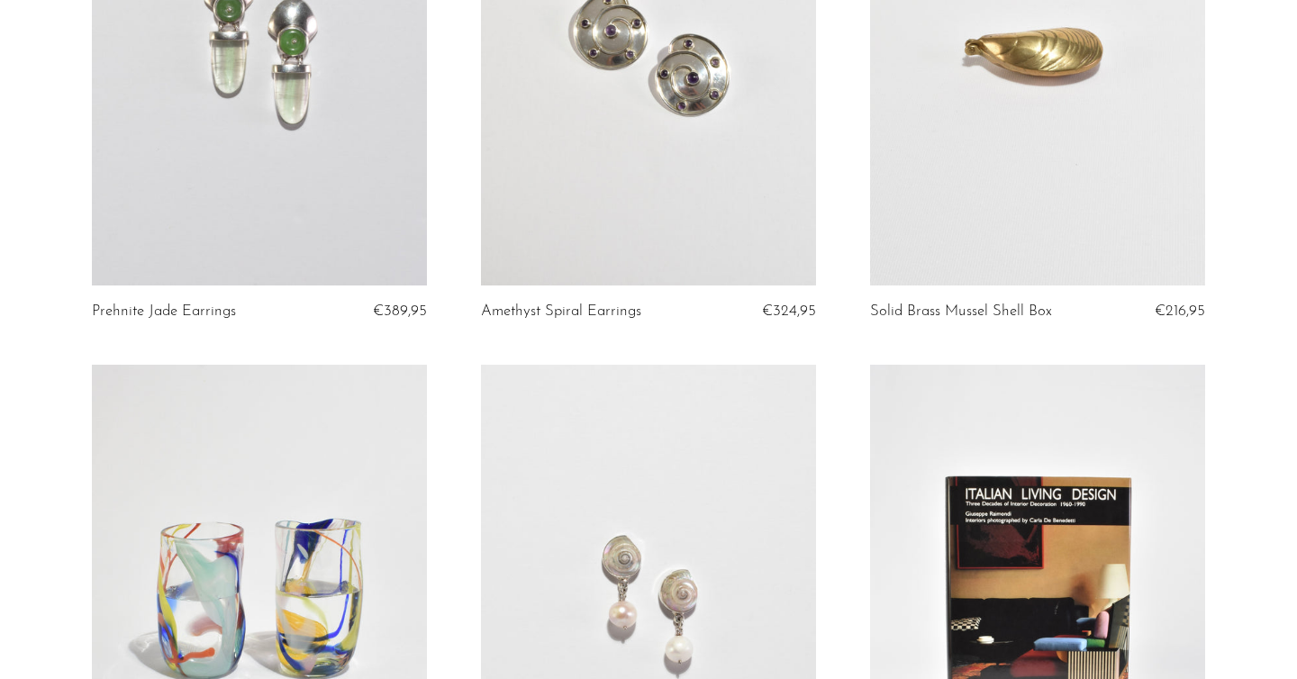
scroll to position [353, 0]
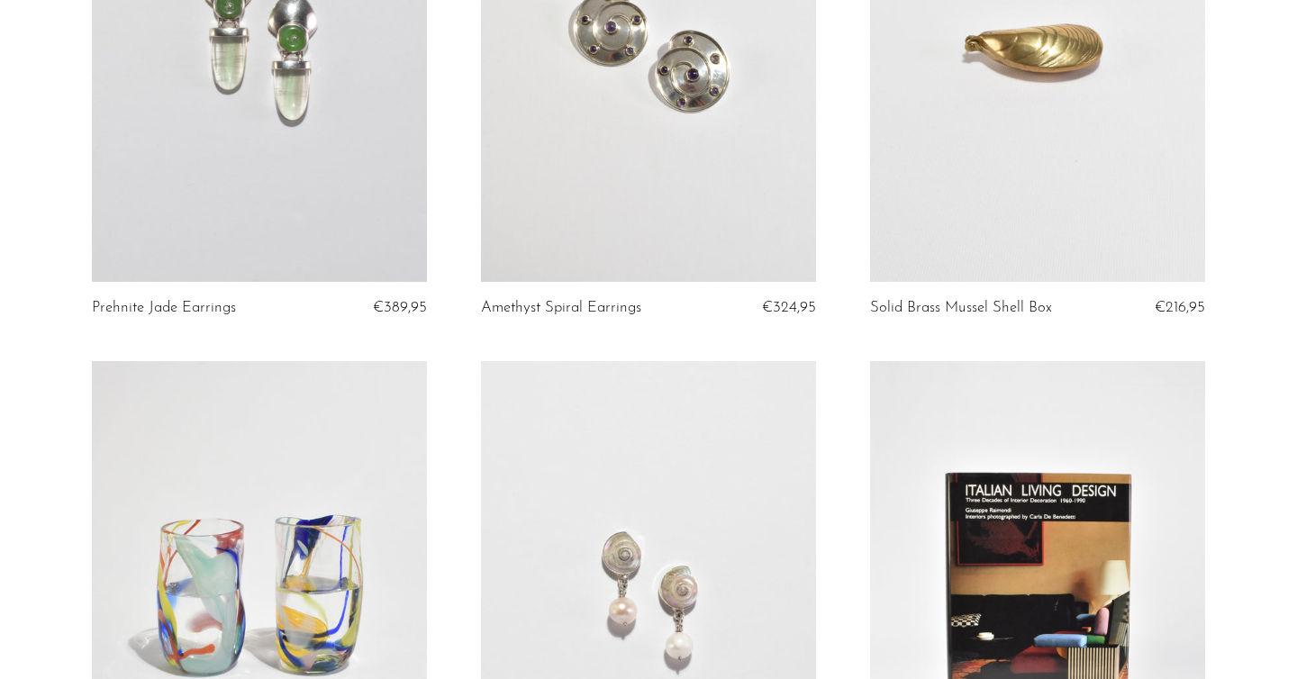
click at [556, 174] on link at bounding box center [648, 47] width 335 height 469
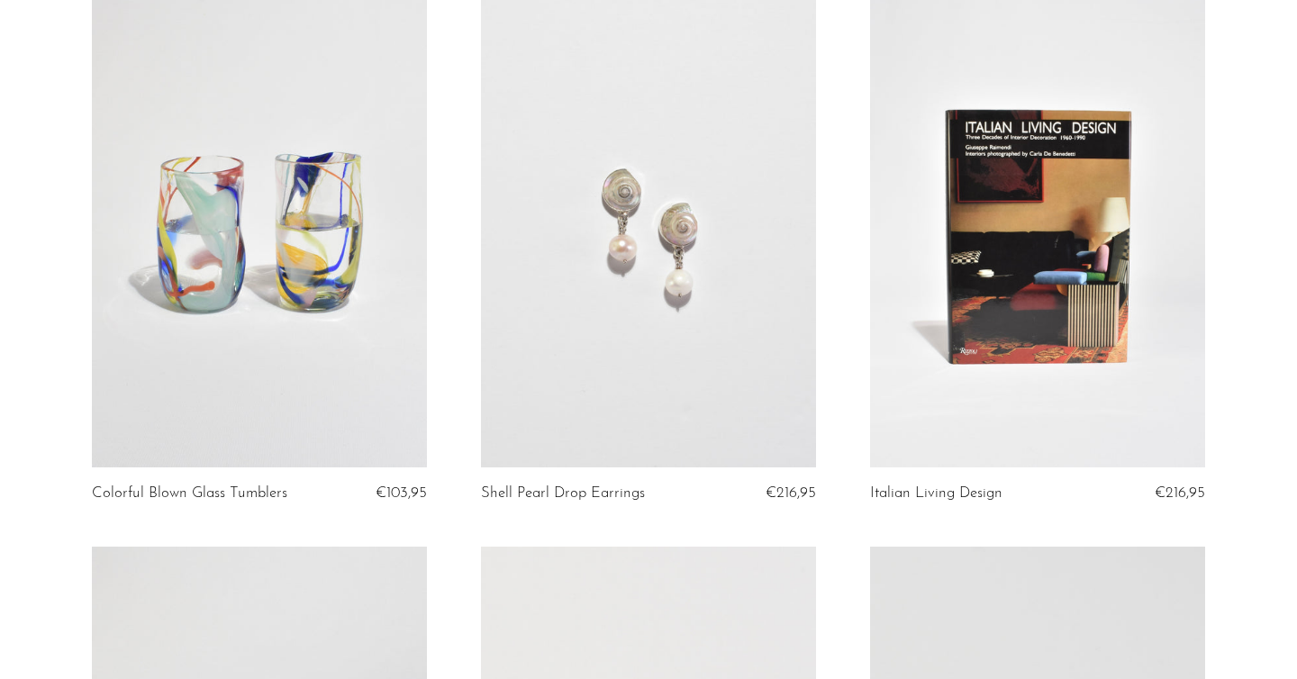
scroll to position [717, 0]
click at [593, 357] on link at bounding box center [648, 231] width 335 height 469
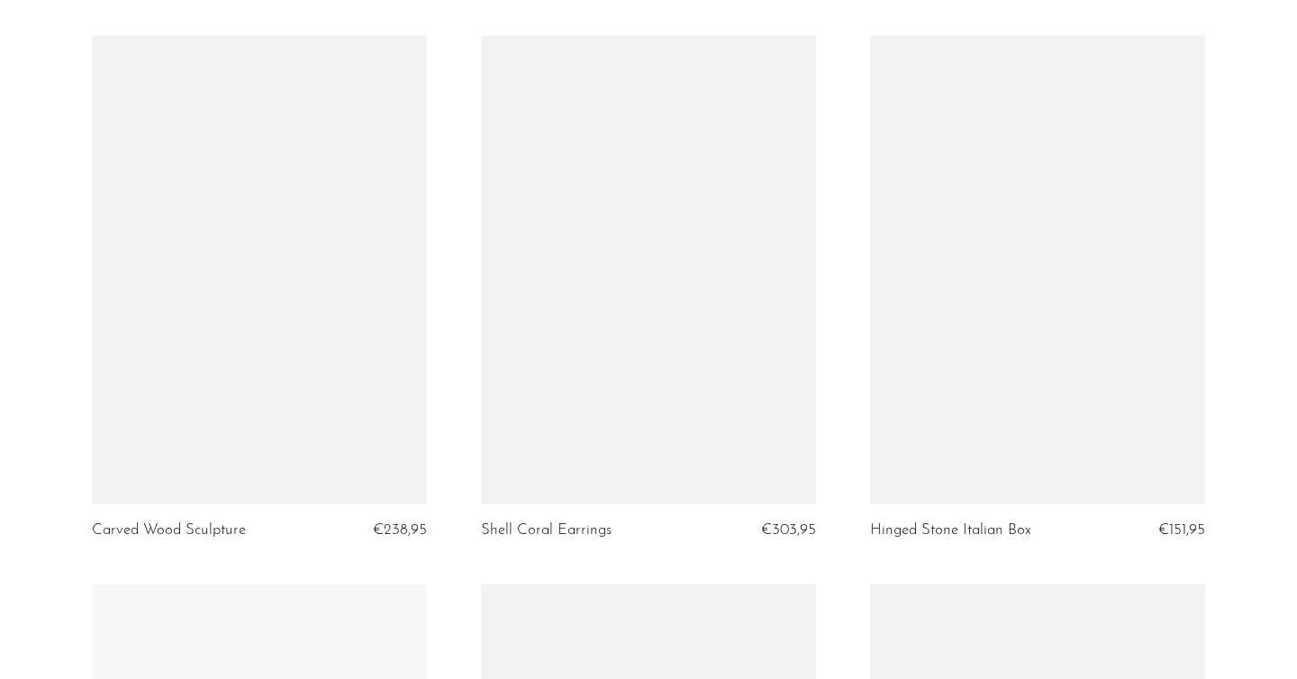
scroll to position [1777, 0]
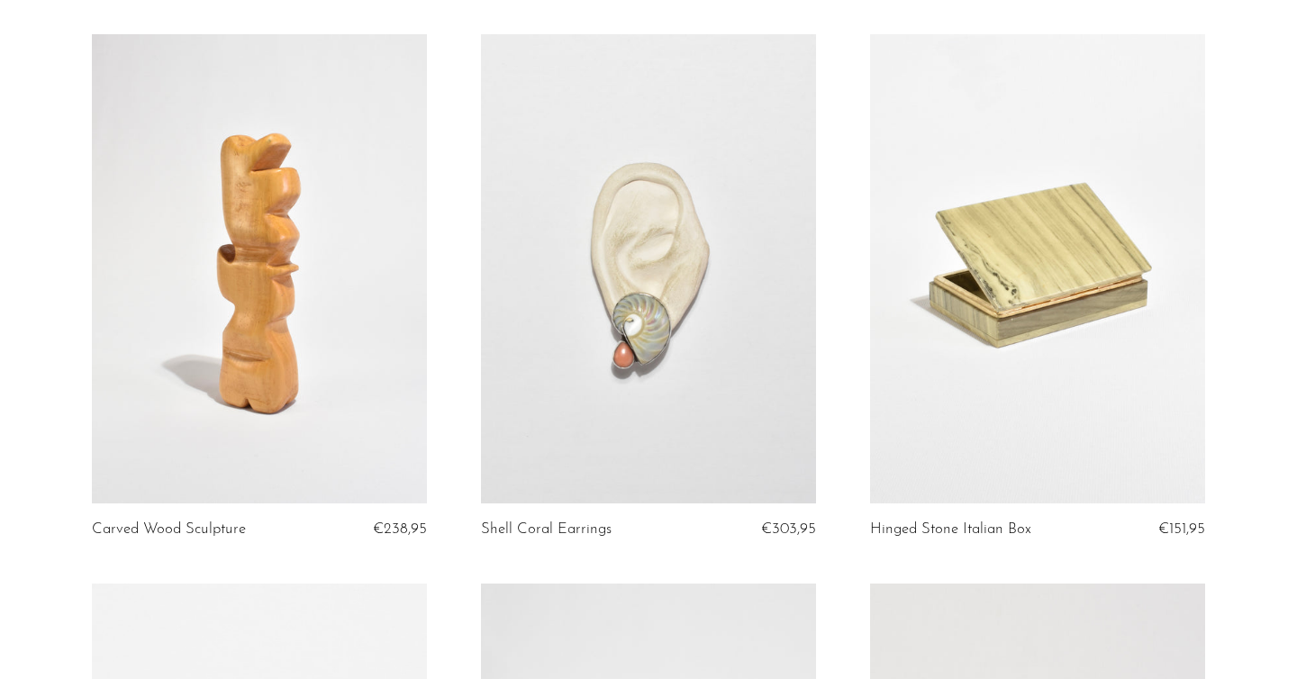
click at [259, 349] on link at bounding box center [259, 268] width 335 height 469
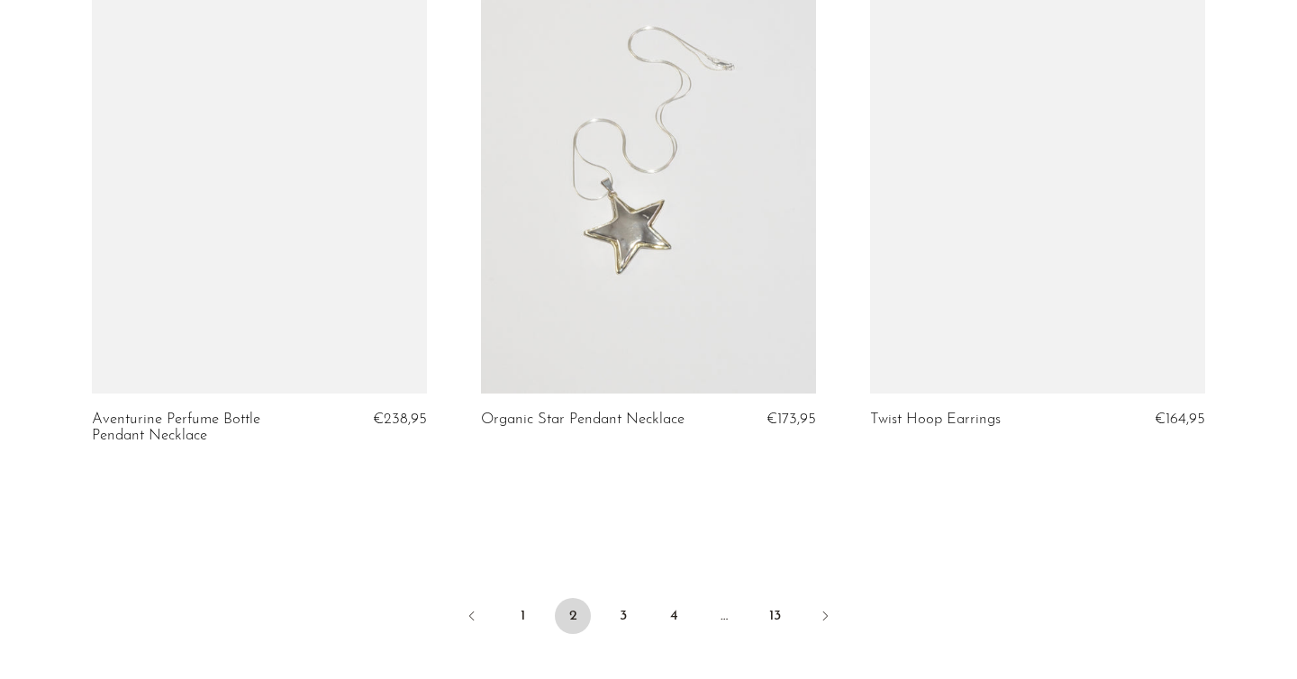
scroll to position [6556, 0]
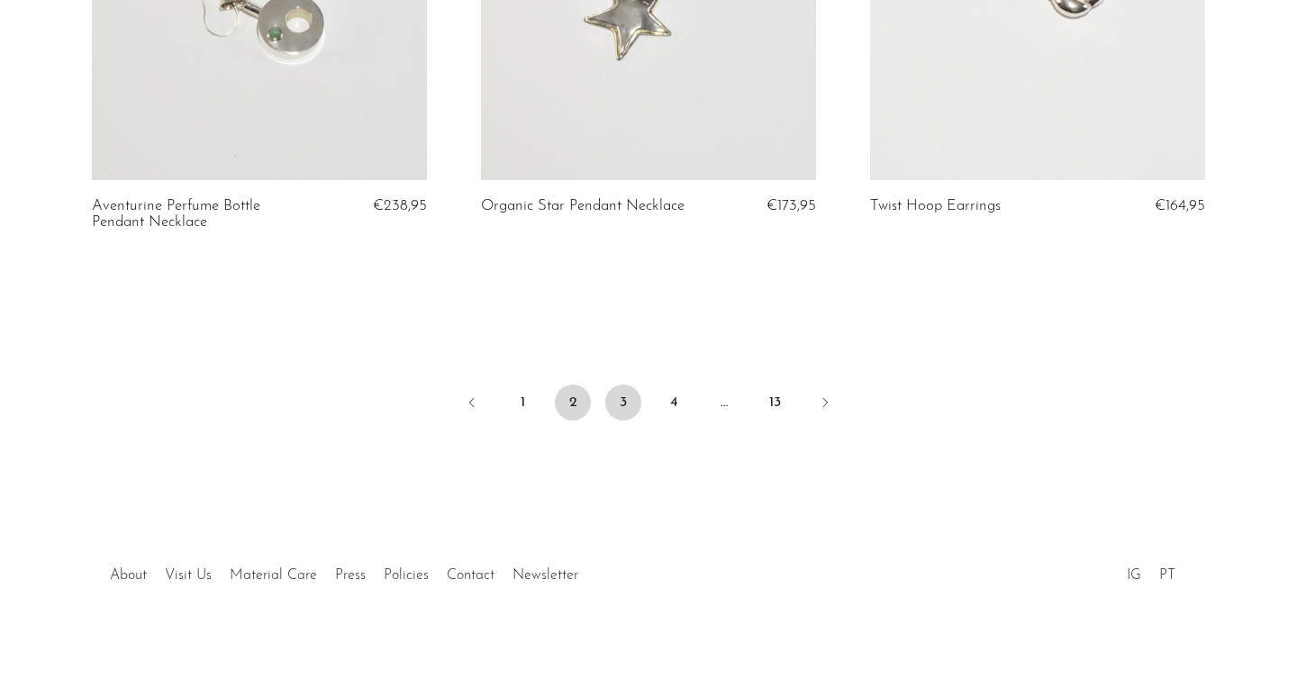
click at [623, 385] on link "3" at bounding box center [623, 403] width 36 height 36
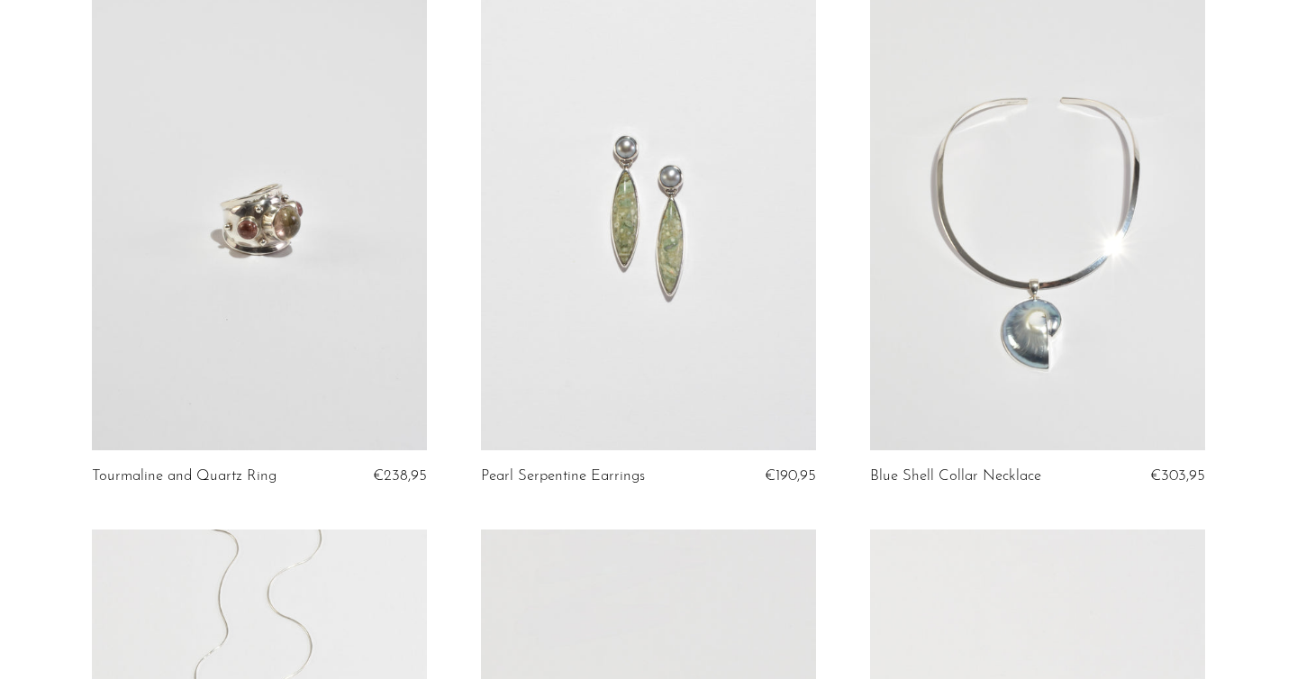
scroll to position [185, 0]
click at [209, 324] on link at bounding box center [259, 214] width 335 height 469
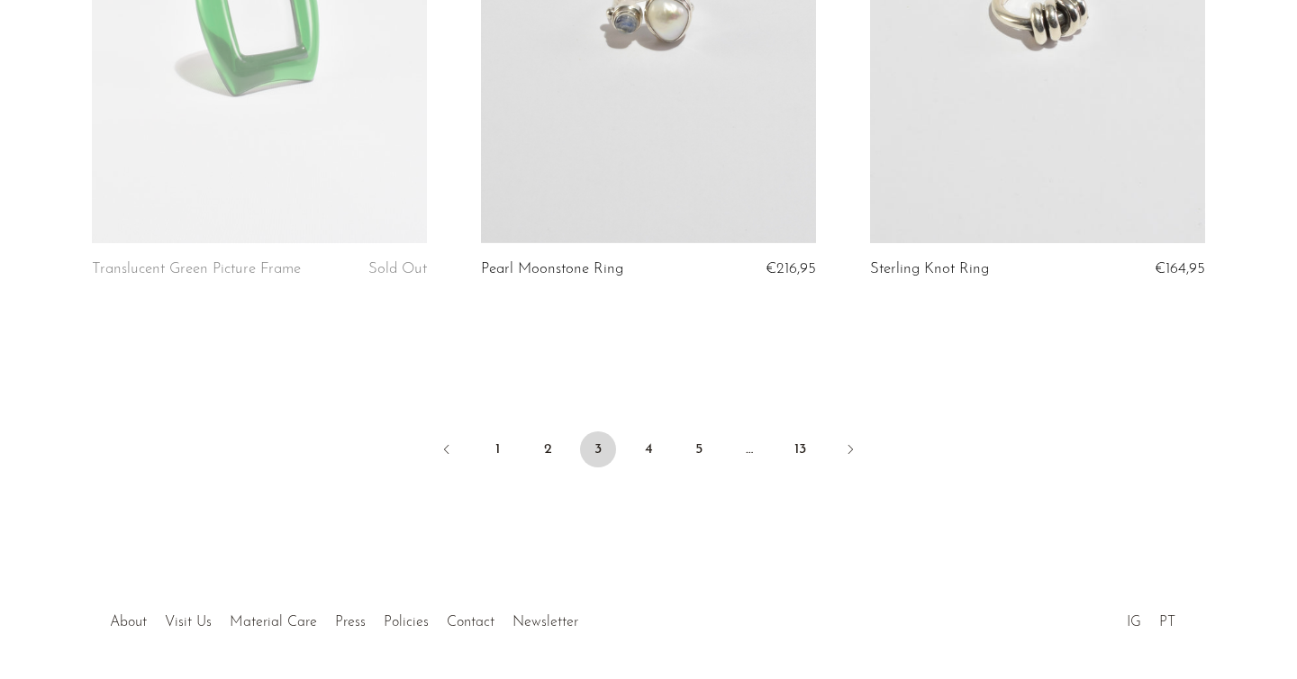
scroll to position [6538, 0]
